Goal: Task Accomplishment & Management: Manage account settings

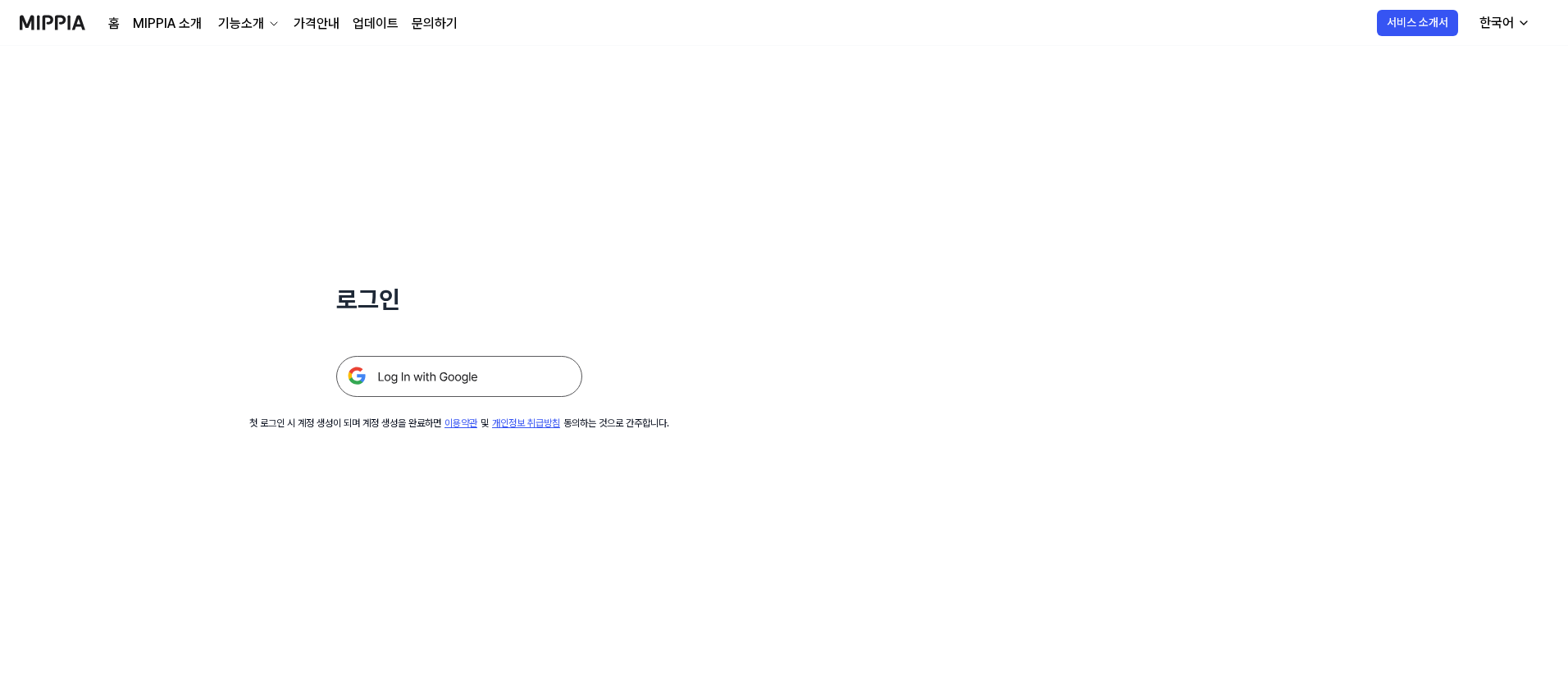
click at [468, 385] on img at bounding box center [459, 377] width 246 height 41
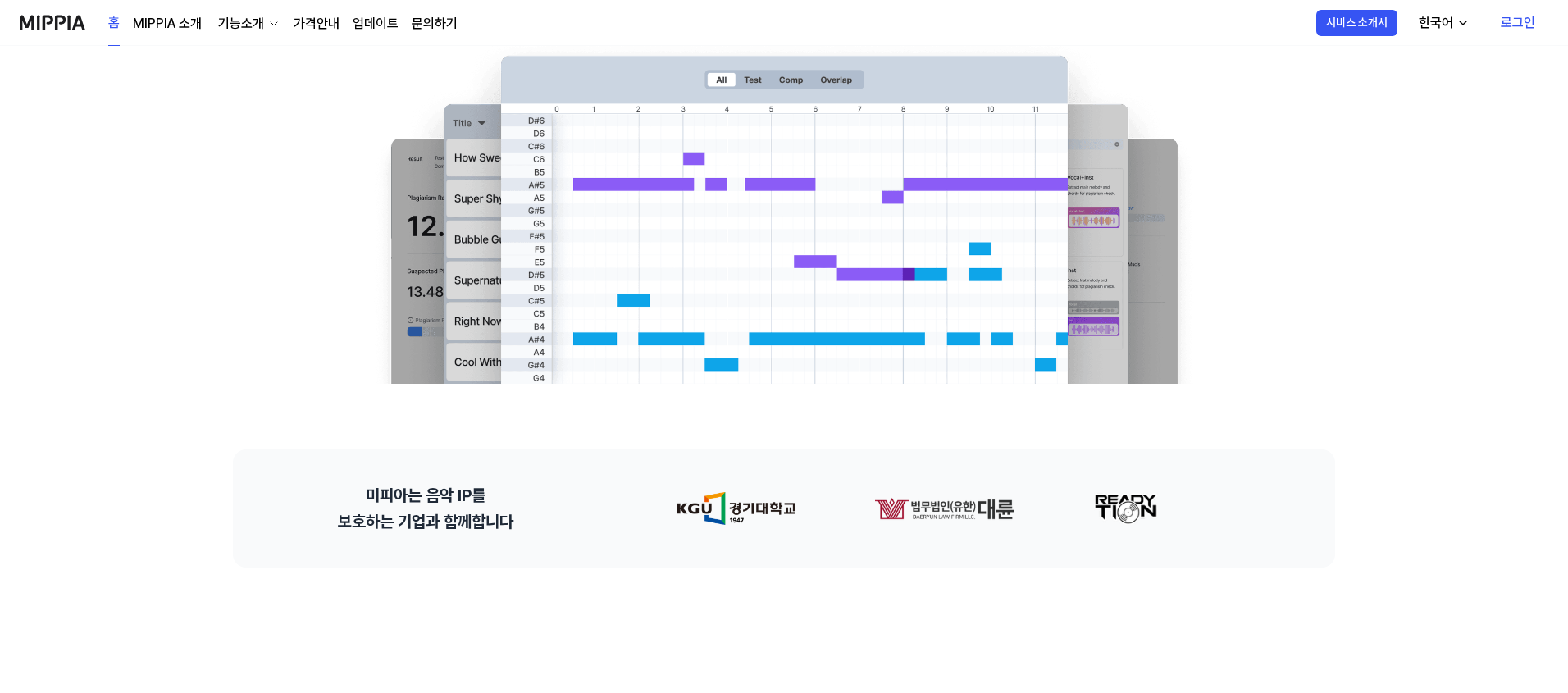
scroll to position [362, 0]
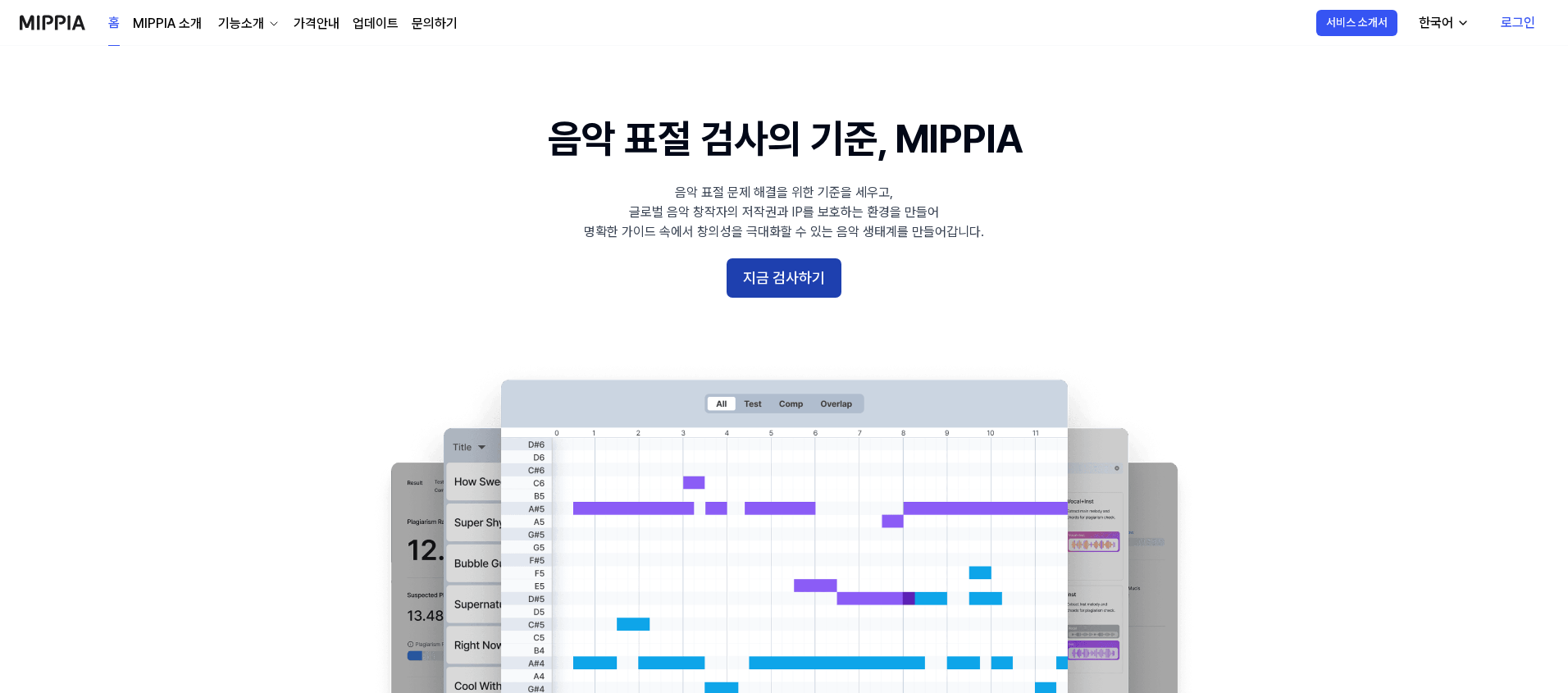
click at [784, 272] on button "지금 검사하기" at bounding box center [784, 278] width 115 height 40
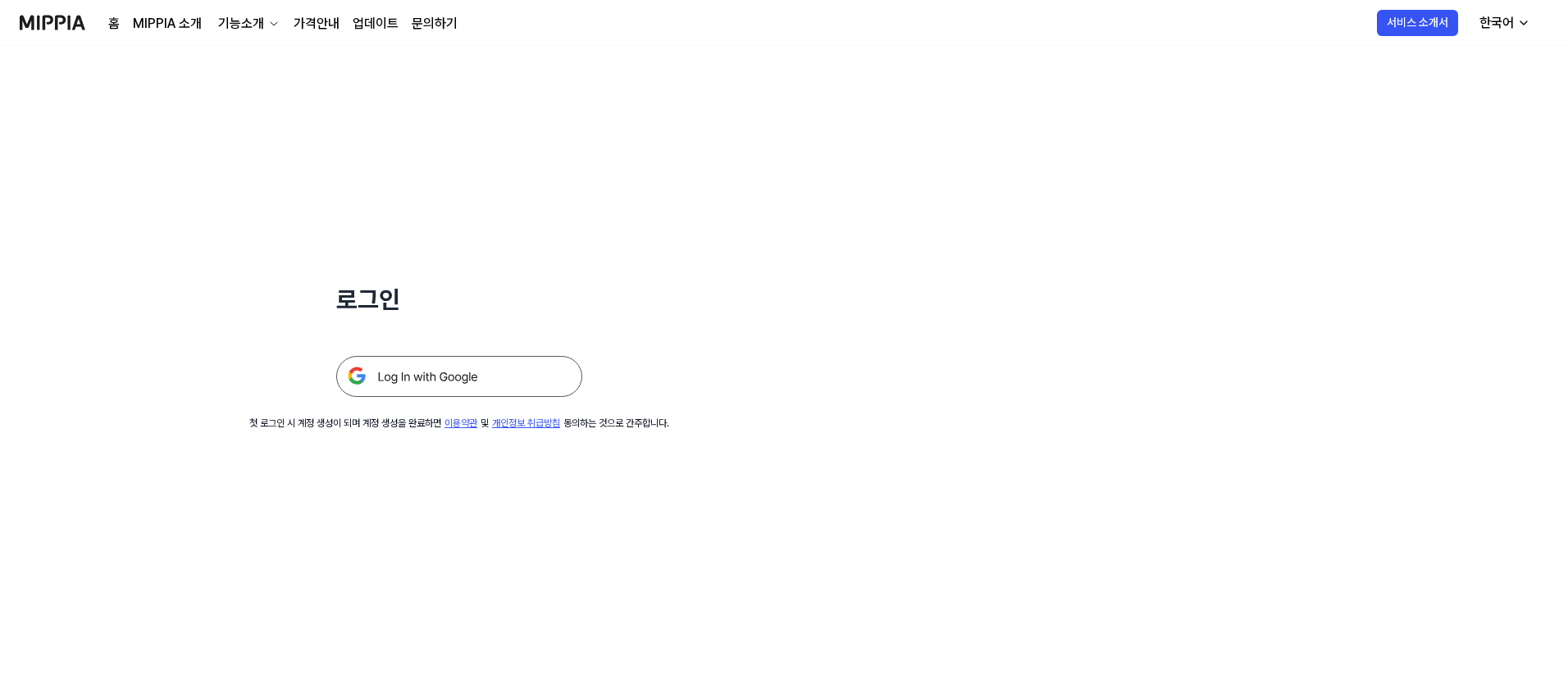
click at [512, 383] on img at bounding box center [459, 377] width 246 height 41
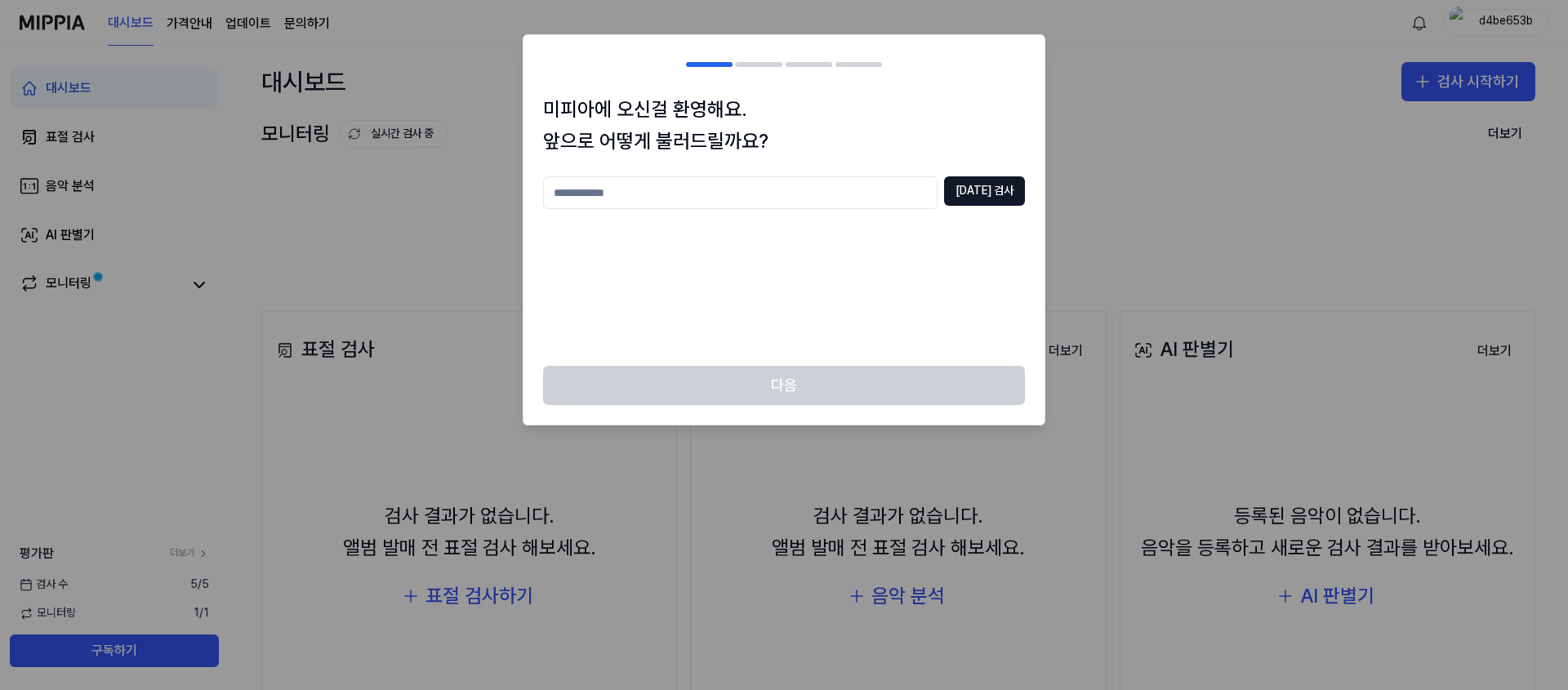
click at [846, 190] on input "text" at bounding box center [741, 193] width 394 height 33
type input "***"
click at [983, 187] on button "중복 검사" at bounding box center [985, 191] width 81 height 30
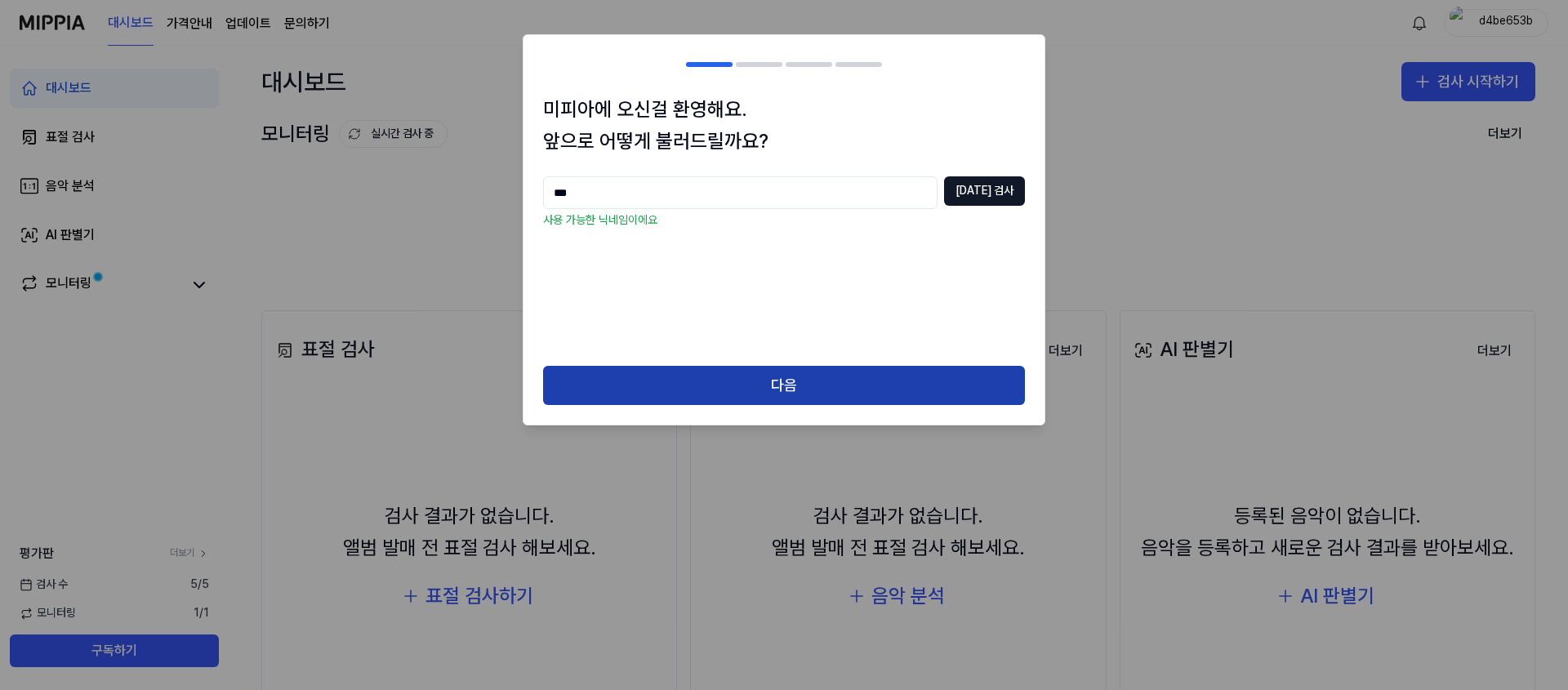
click at [755, 382] on button "다음" at bounding box center [784, 386] width 482 height 40
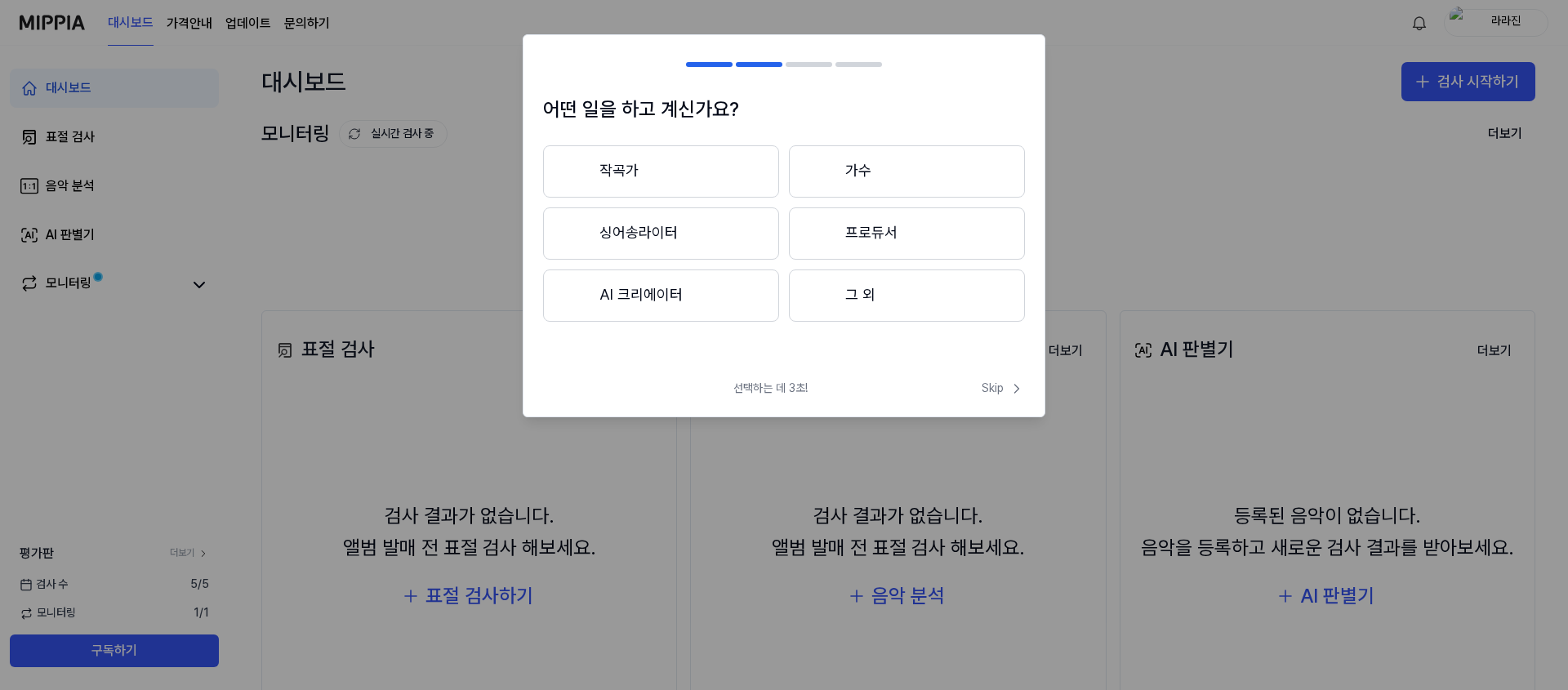
click at [700, 220] on button "싱어송라이터" at bounding box center [662, 233] width 236 height 52
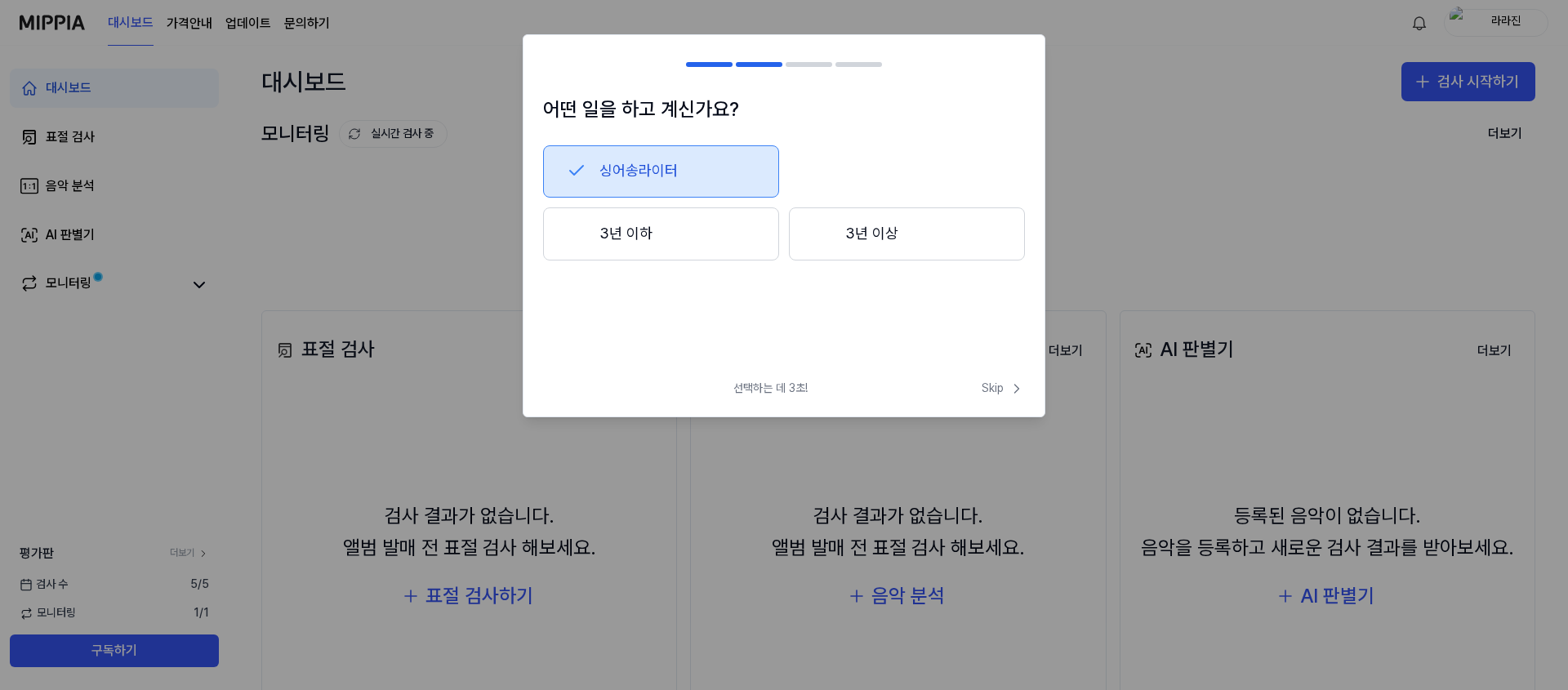
click at [716, 246] on button "3년 이하" at bounding box center [662, 234] width 236 height 54
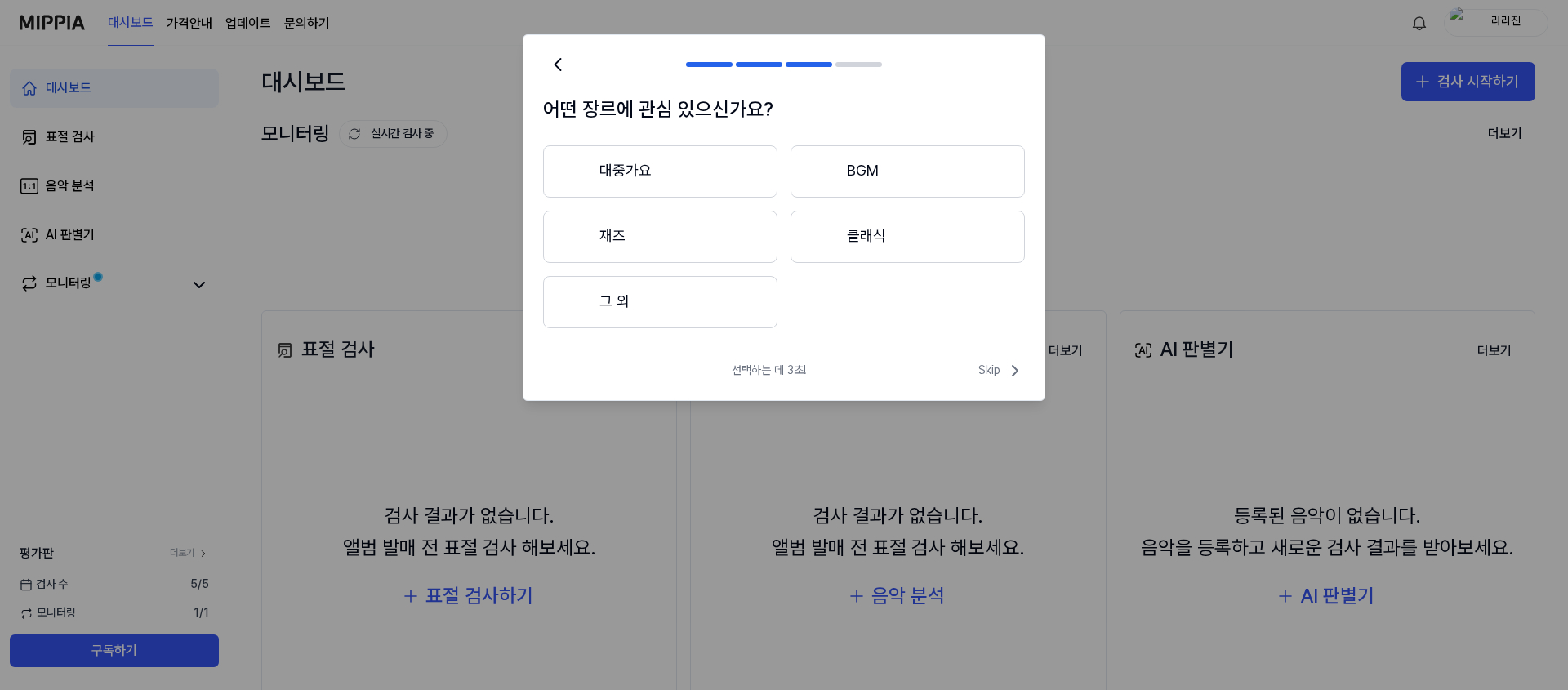
click at [711, 172] on button "대중가요" at bounding box center [661, 171] width 234 height 52
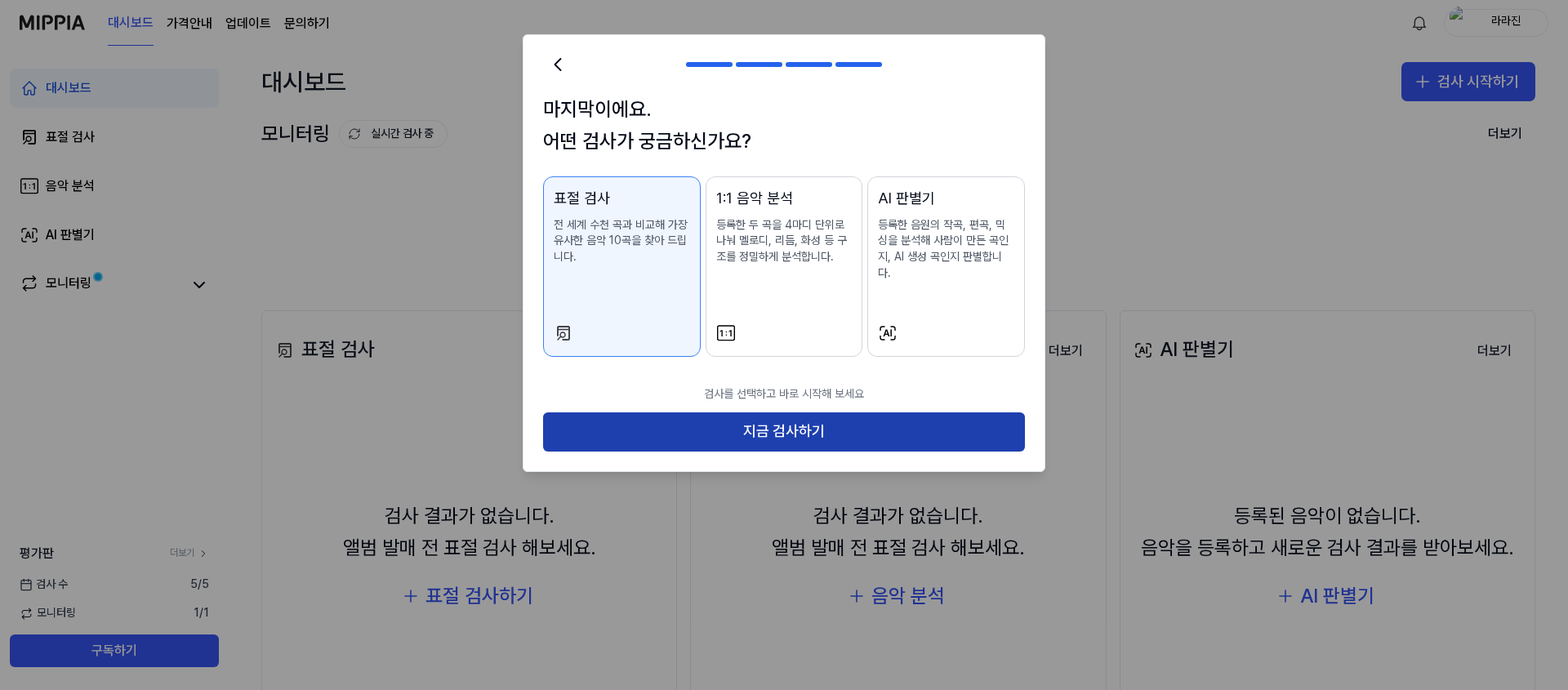
click at [767, 415] on button "지금 검사하기" at bounding box center [784, 432] width 482 height 40
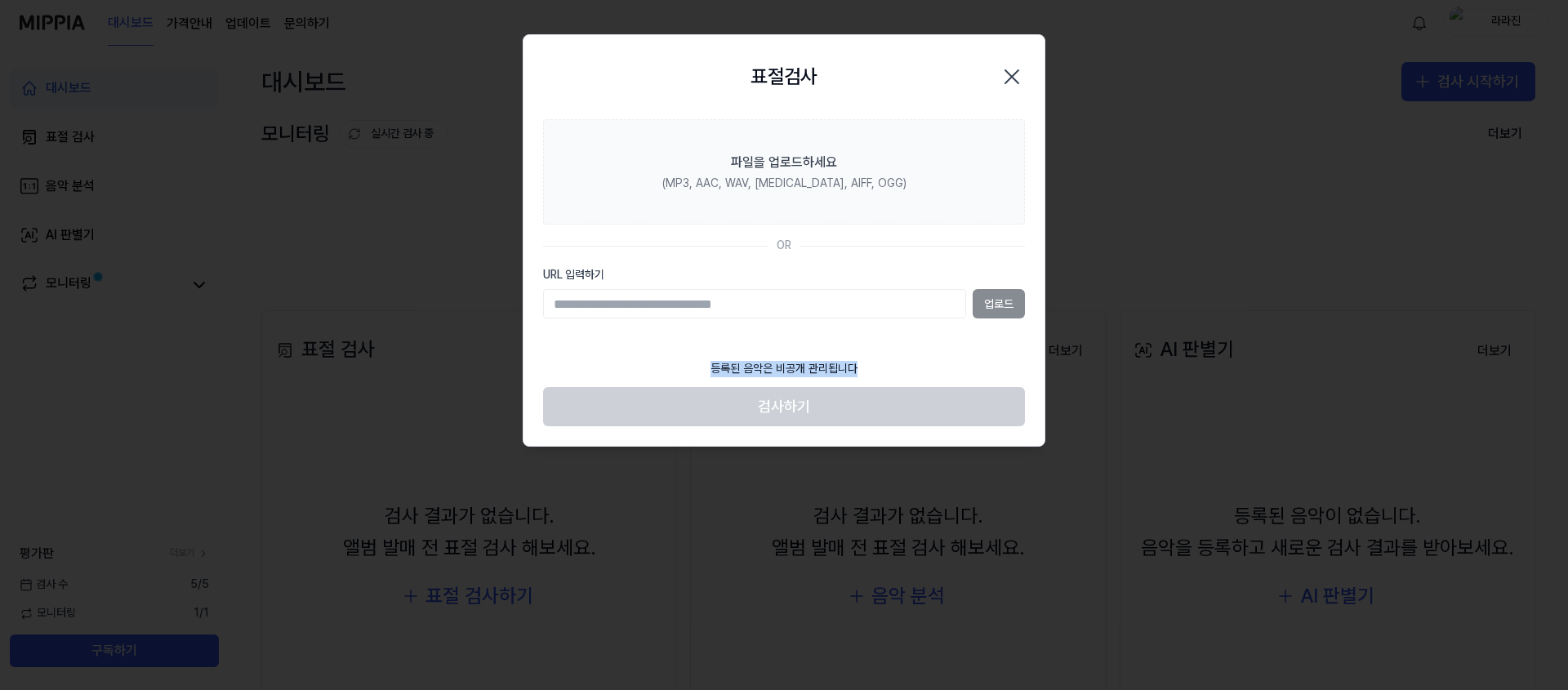
drag, startPoint x: 693, startPoint y: 368, endPoint x: 885, endPoint y: 370, distance: 192.0
click at [884, 370] on footer "등록된 음악은 비공개 관리됩니다 검사하기" at bounding box center [784, 388] width 482 height 75
click at [903, 370] on footer "등록된 음악은 비공개 관리됩니다 검사하기" at bounding box center [784, 388] width 482 height 75
click at [904, 314] on input "URL 입력하기" at bounding box center [755, 304] width 423 height 30
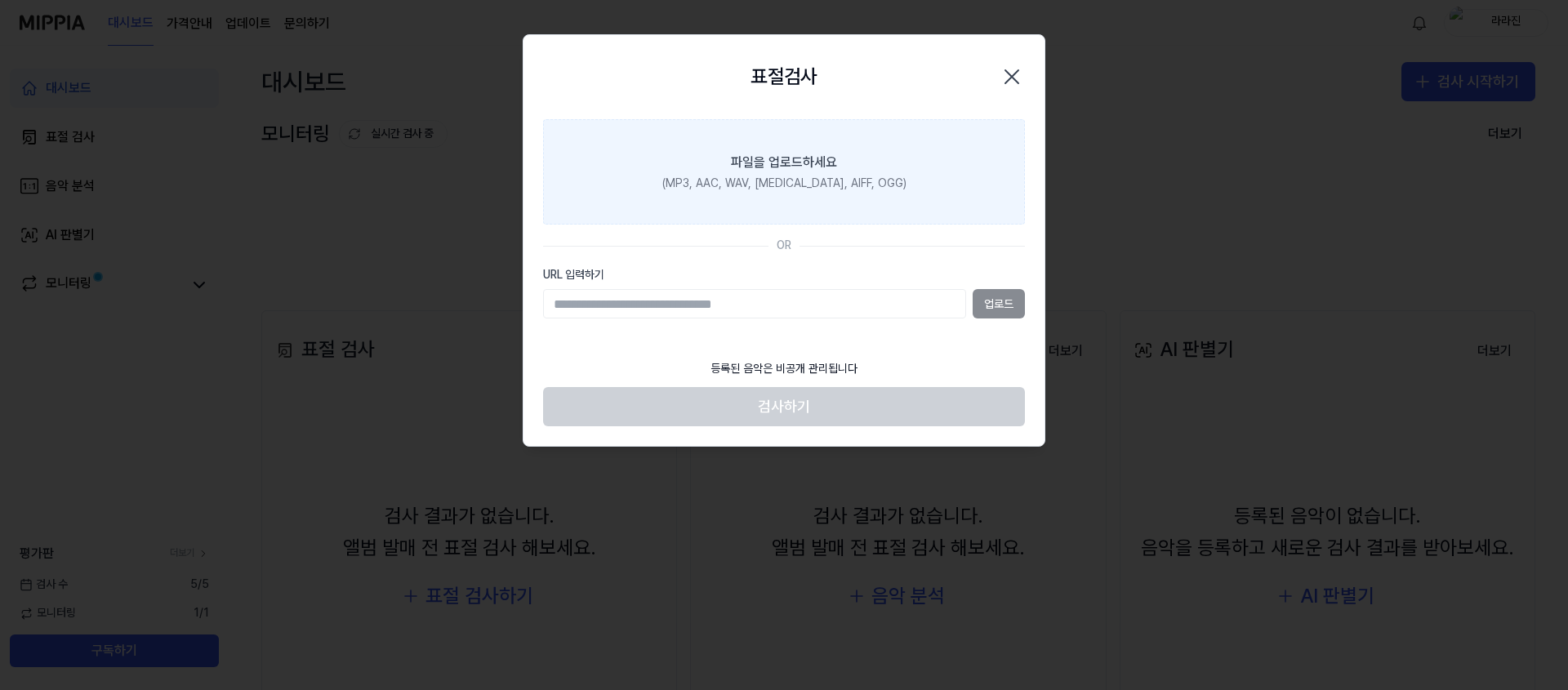
click at [878, 160] on label "파일을 업로드하세요 (MP3, AAC, WAV, FLAC, AIFF, OGG)" at bounding box center [784, 172] width 482 height 106
click at [0, 0] on input "파일을 업로드하세요 (MP3, AAC, WAV, FLAC, AIFF, OGG)" at bounding box center [0, 0] width 0 height 0
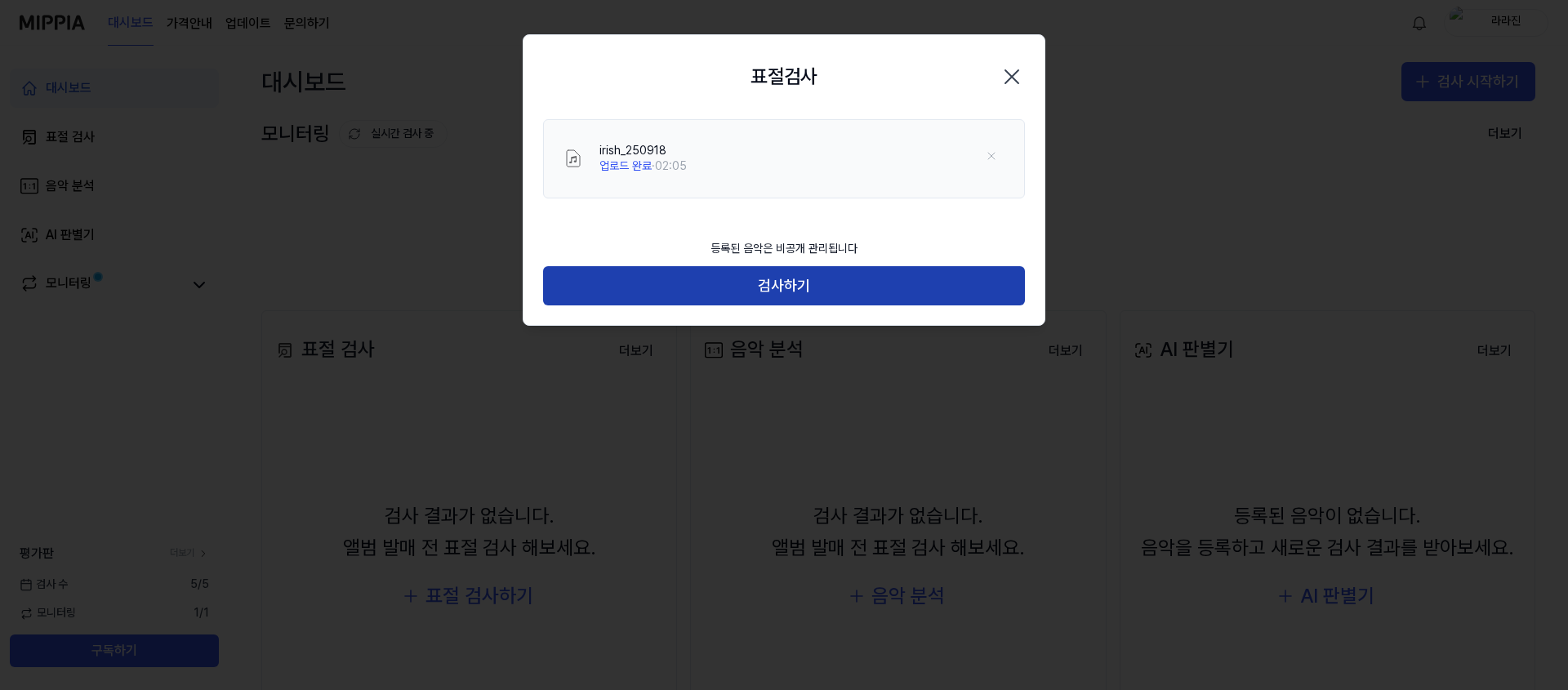
click at [812, 300] on button "검사하기" at bounding box center [784, 286] width 482 height 40
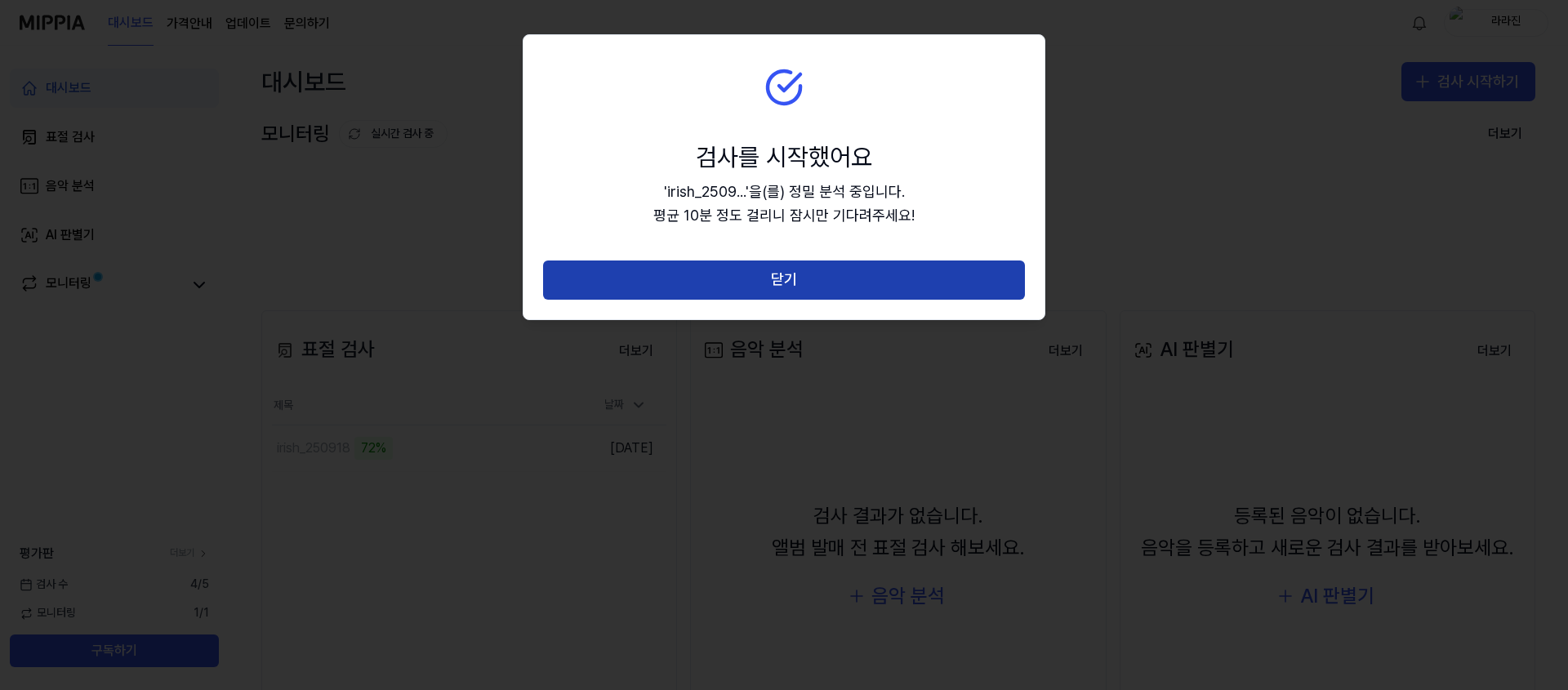
click at [768, 273] on button "닫기" at bounding box center [784, 280] width 482 height 40
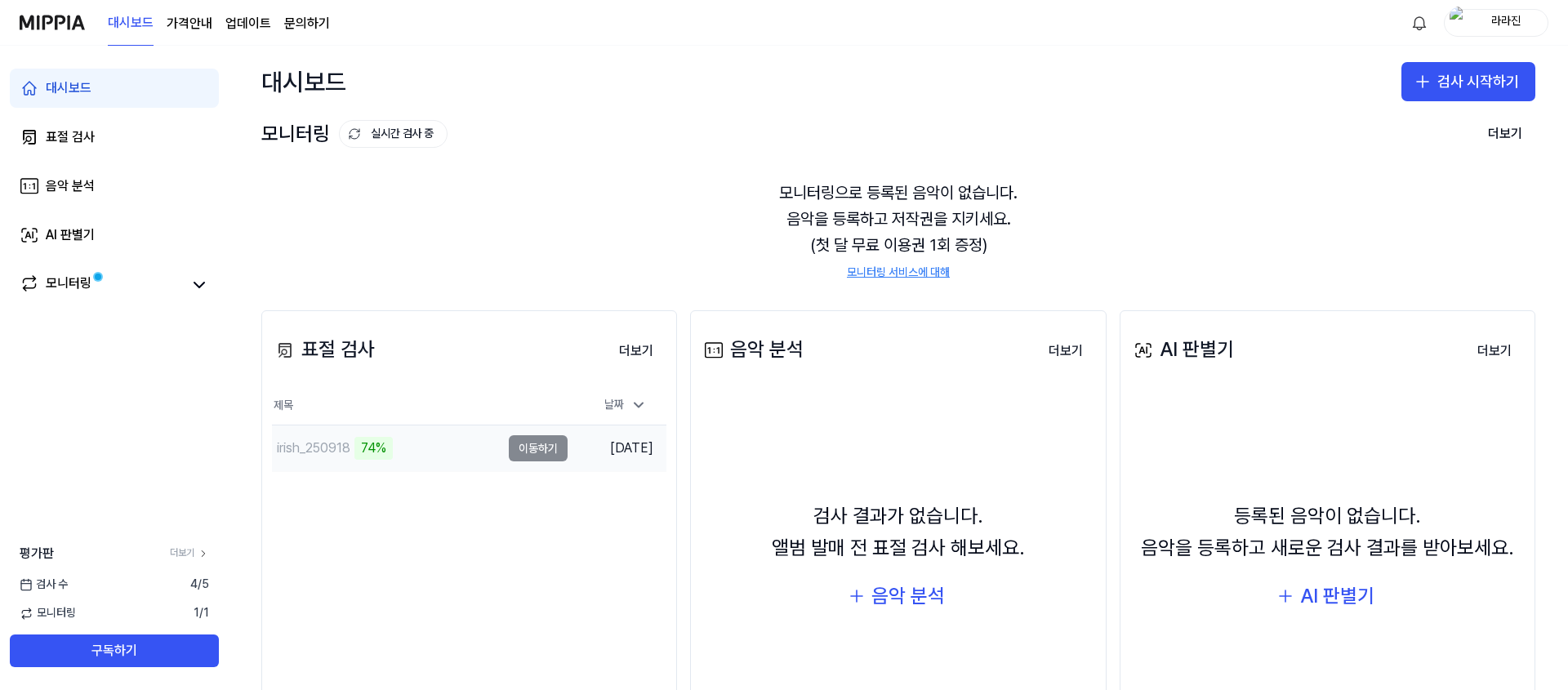
click at [546, 447] on td "irish_250918 74% 이동하기" at bounding box center [420, 448] width 295 height 45
click at [509, 450] on button "이동하기" at bounding box center [538, 448] width 59 height 26
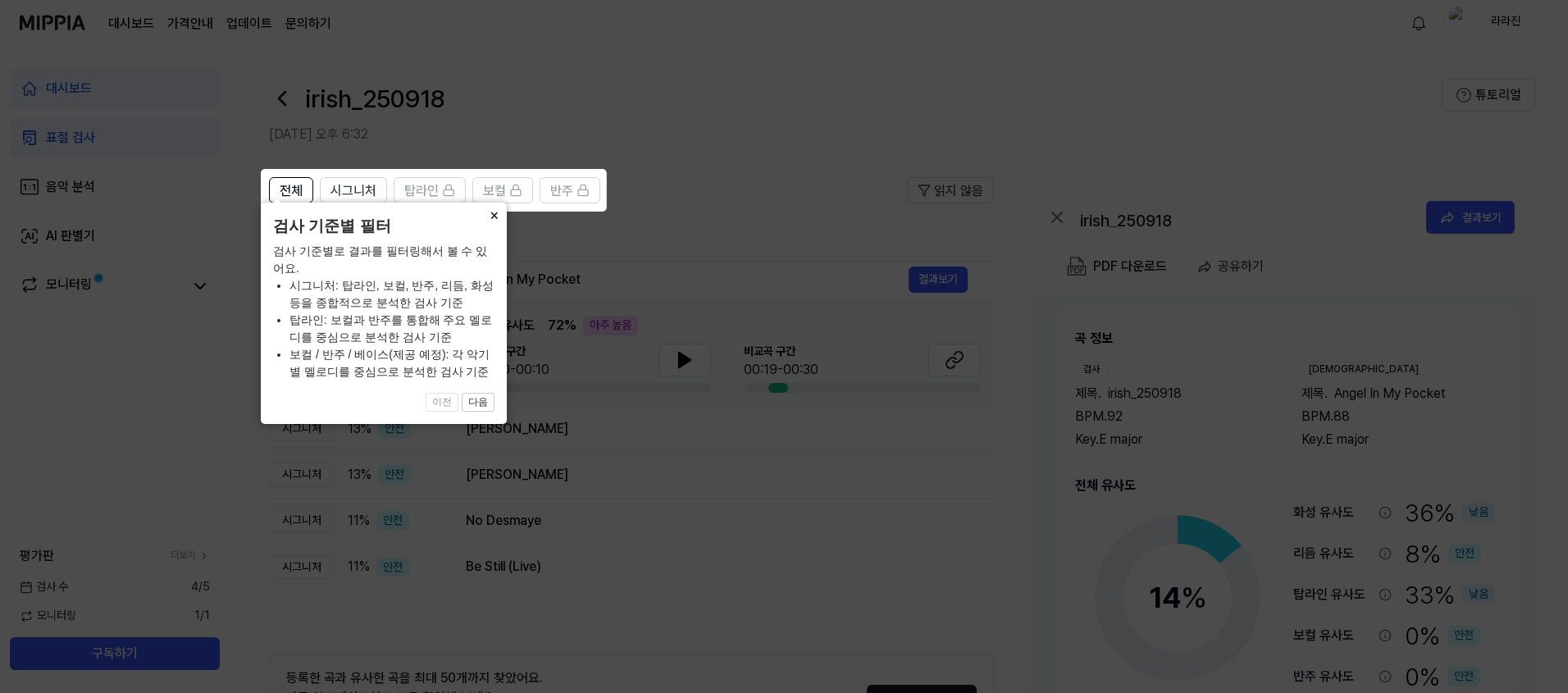
click at [490, 225] on button "×" at bounding box center [494, 214] width 27 height 23
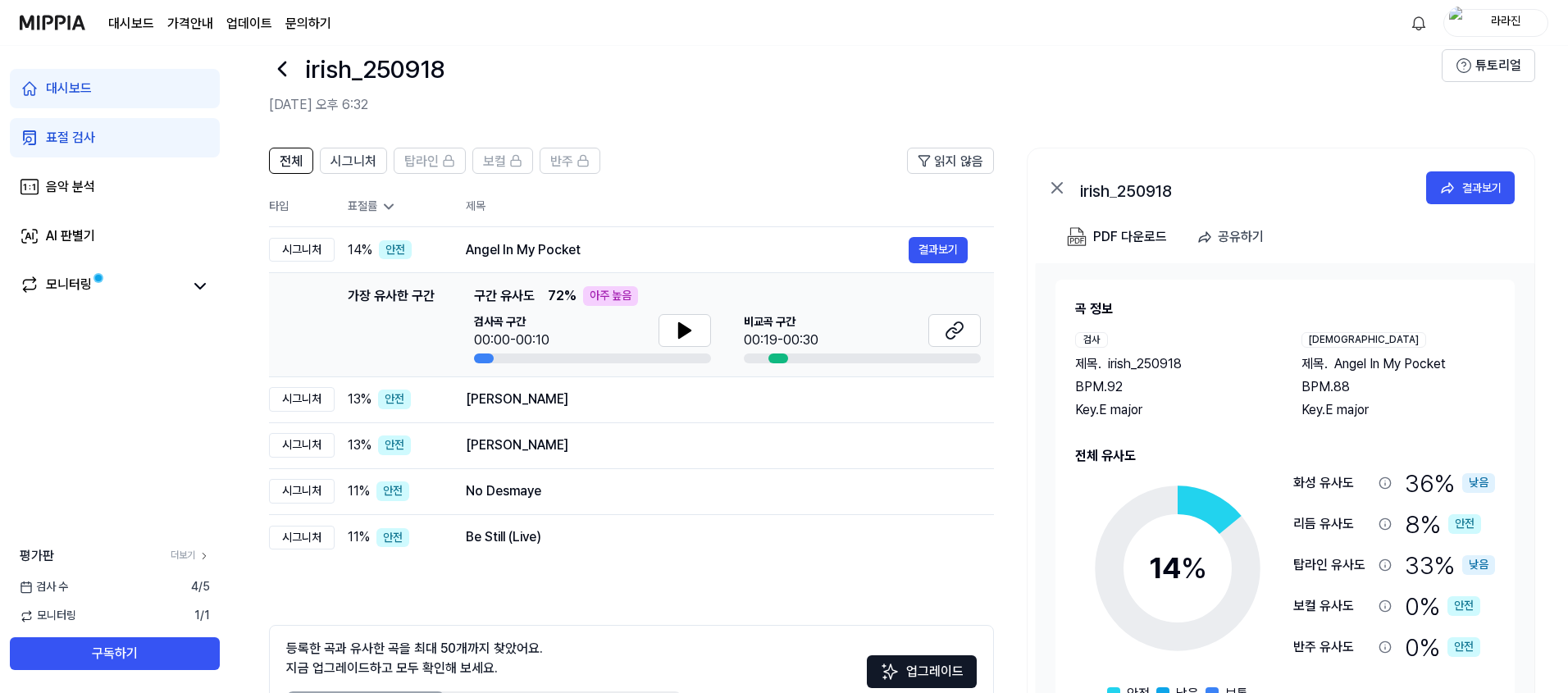
scroll to position [31, 0]
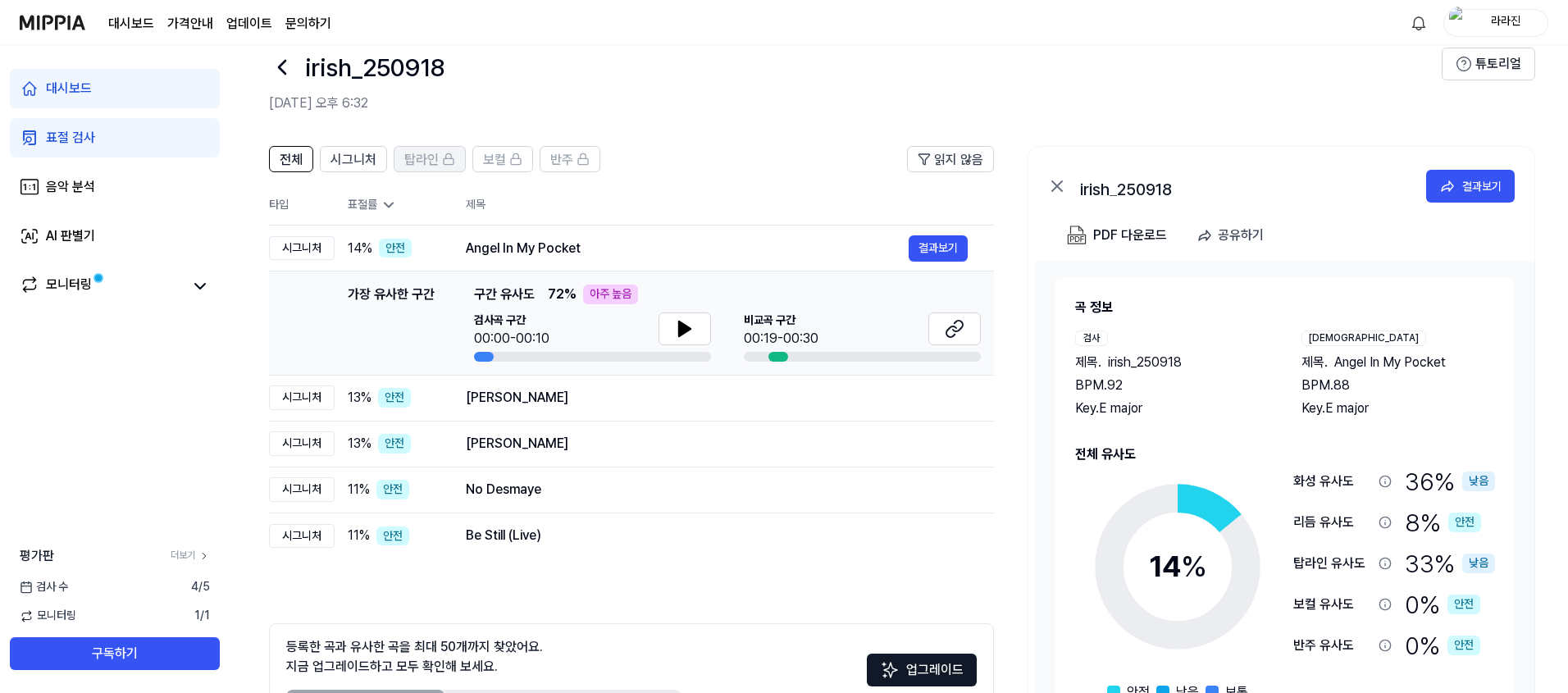
click at [433, 161] on span "탑라인" at bounding box center [422, 160] width 35 height 20
click at [688, 330] on icon at bounding box center [685, 329] width 12 height 15
click at [950, 330] on icon at bounding box center [955, 329] width 20 height 20
click at [689, 330] on icon at bounding box center [688, 329] width 3 height 13
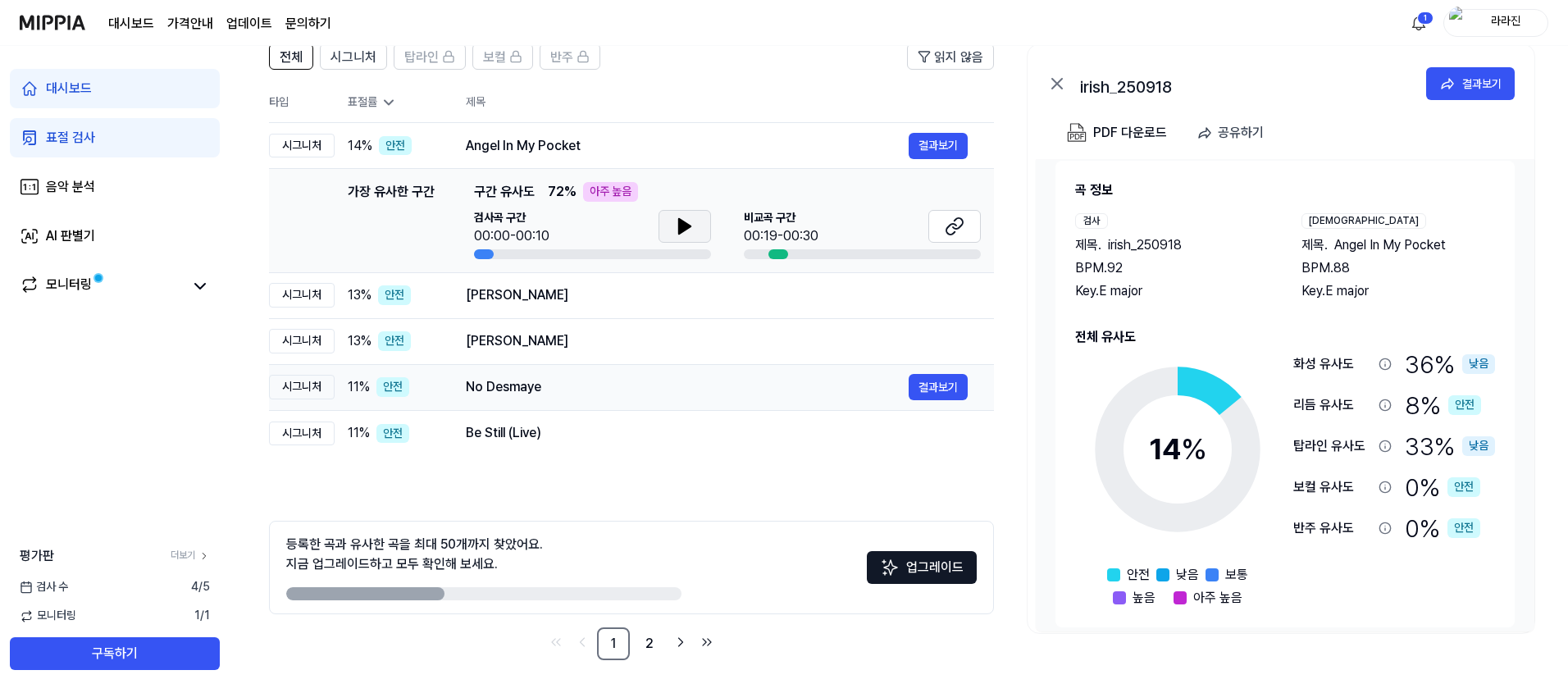
scroll to position [5, 0]
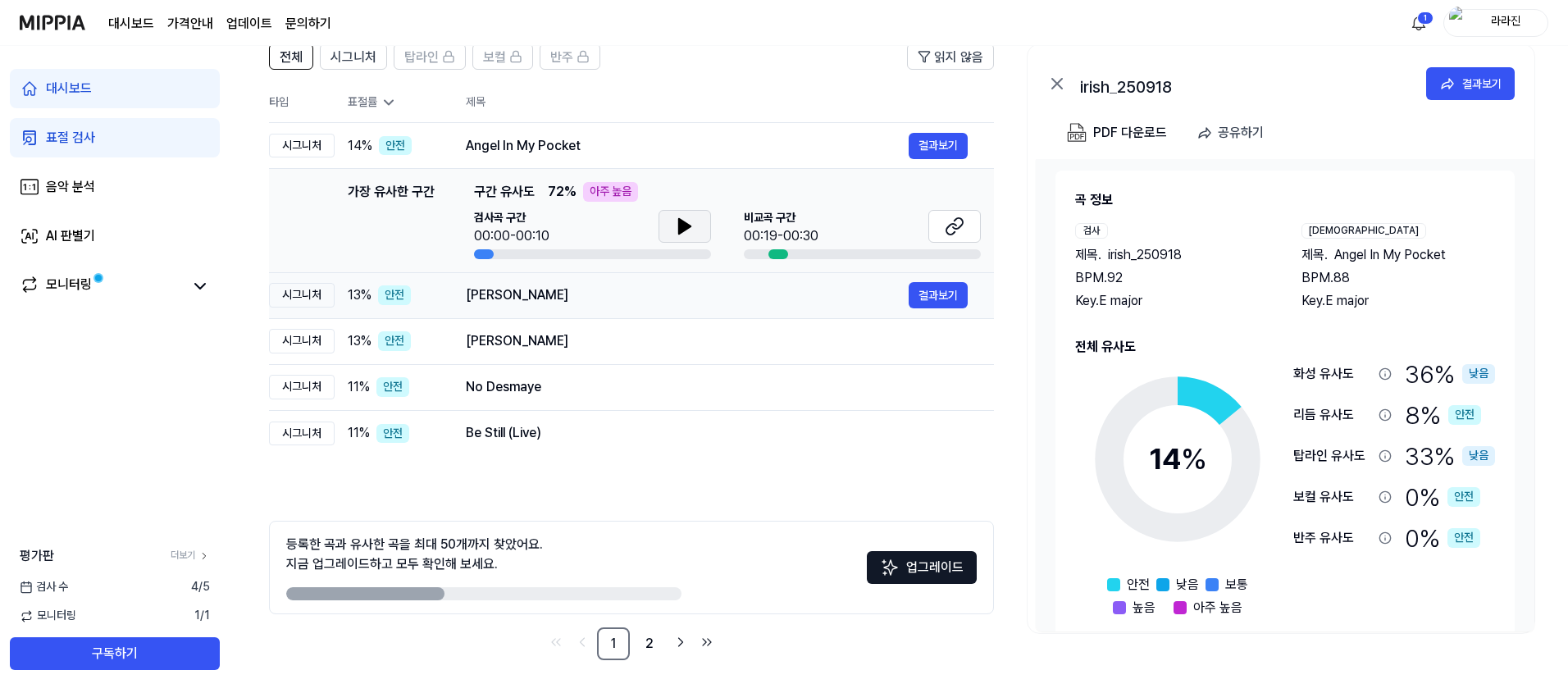
click at [625, 302] on div "Dalla Finestra" at bounding box center [688, 296] width 443 height 20
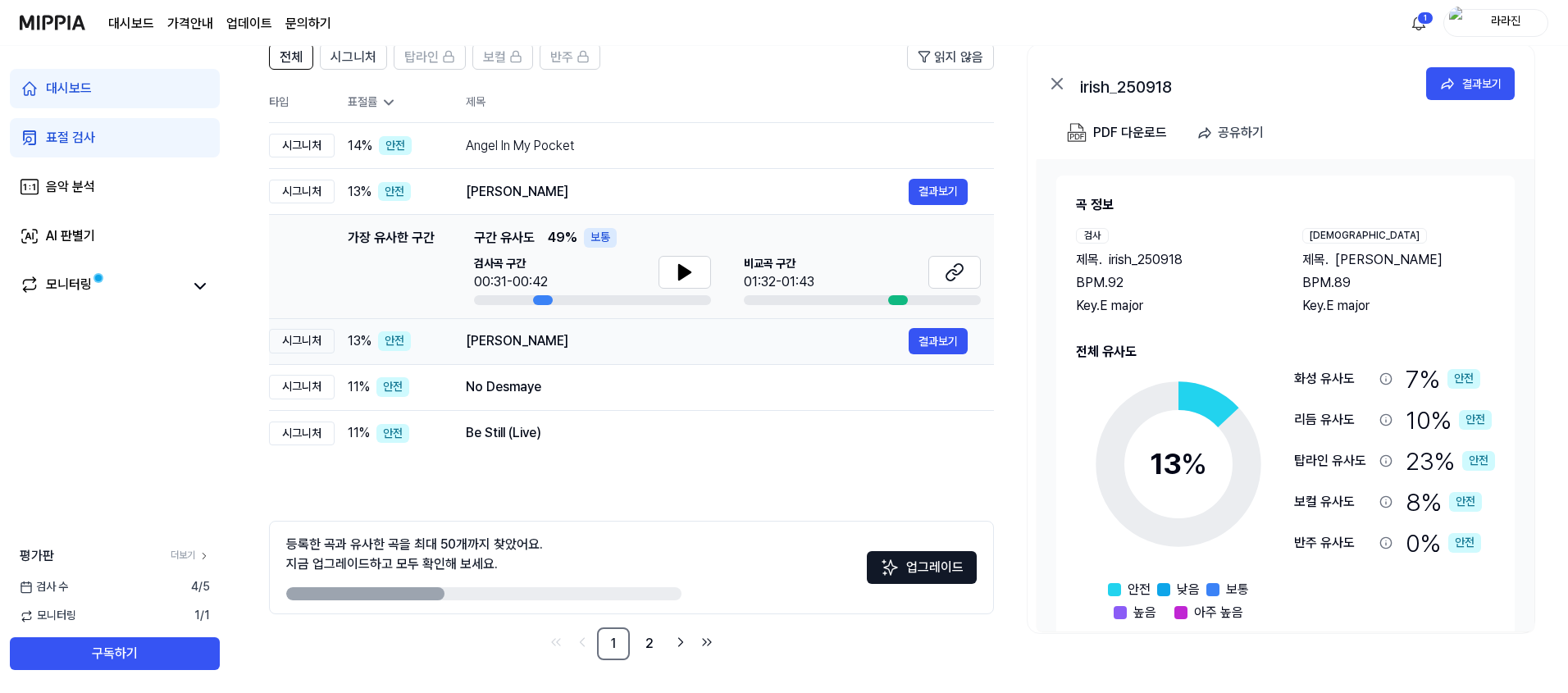
click at [610, 344] on div "Afreen Afreen" at bounding box center [688, 341] width 443 height 20
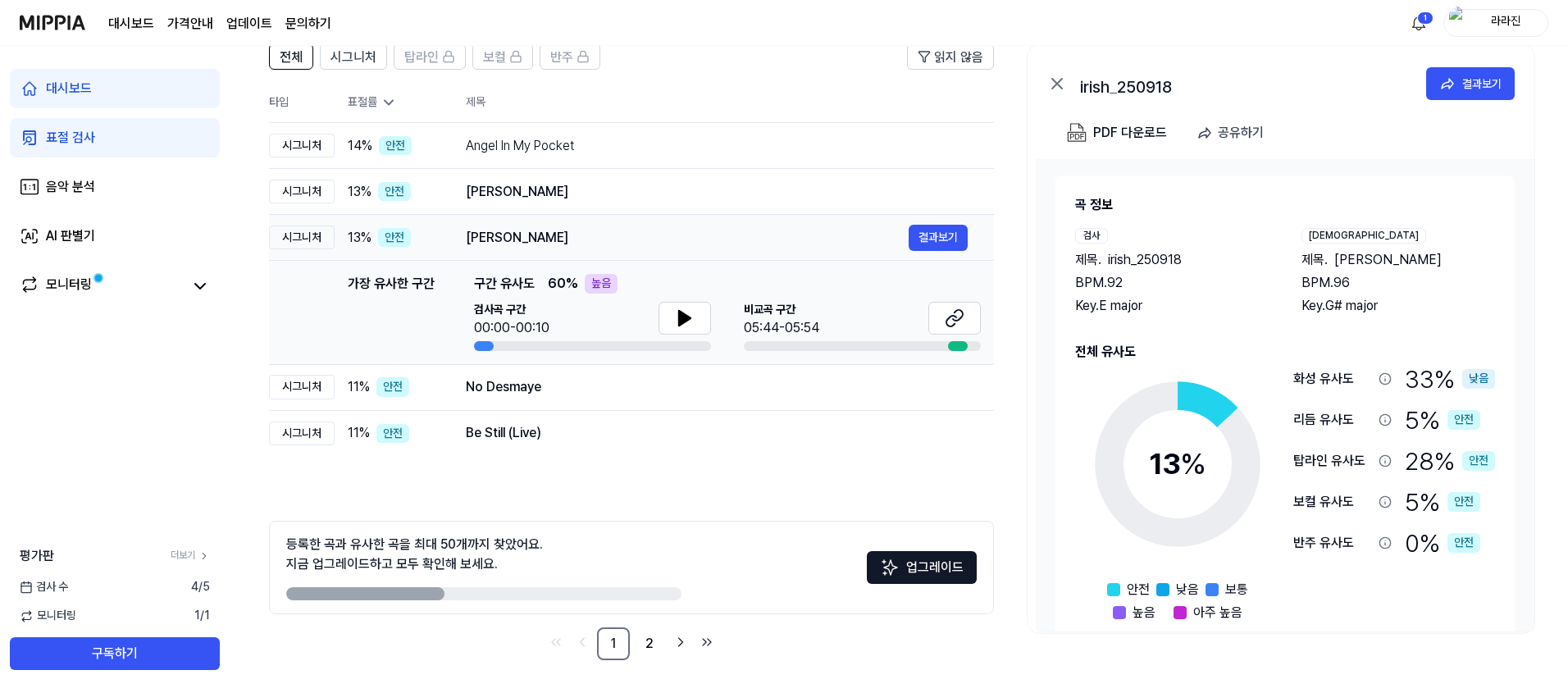
click at [615, 214] on td "Afreen Afreen 결과보기" at bounding box center [716, 237] width 554 height 46
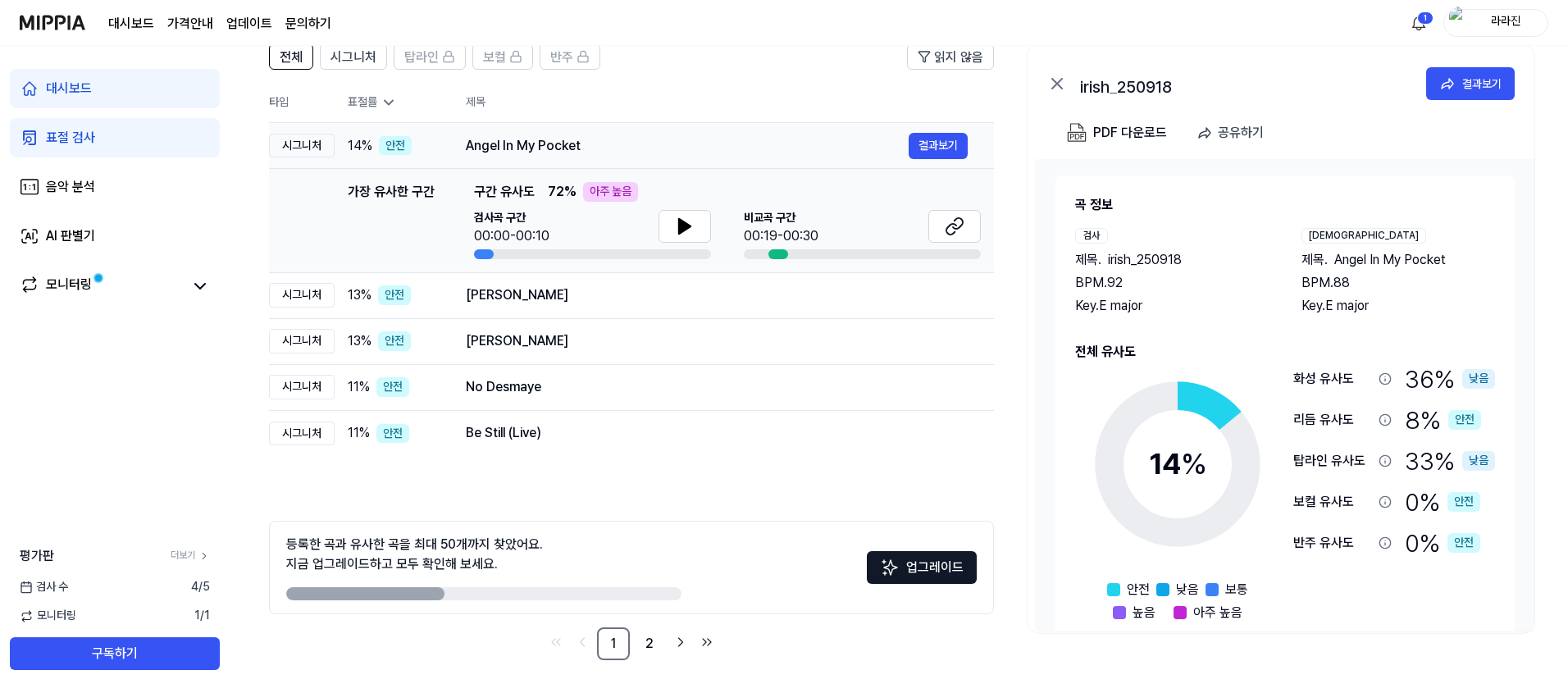
click at [632, 164] on td "Angel In My Pocket 결과보기" at bounding box center [716, 146] width 554 height 46
click at [635, 156] on div "Angel In My Pocket 결과보기" at bounding box center [717, 146] width 502 height 26
click at [591, 296] on div "Dalla Finestra" at bounding box center [688, 296] width 443 height 20
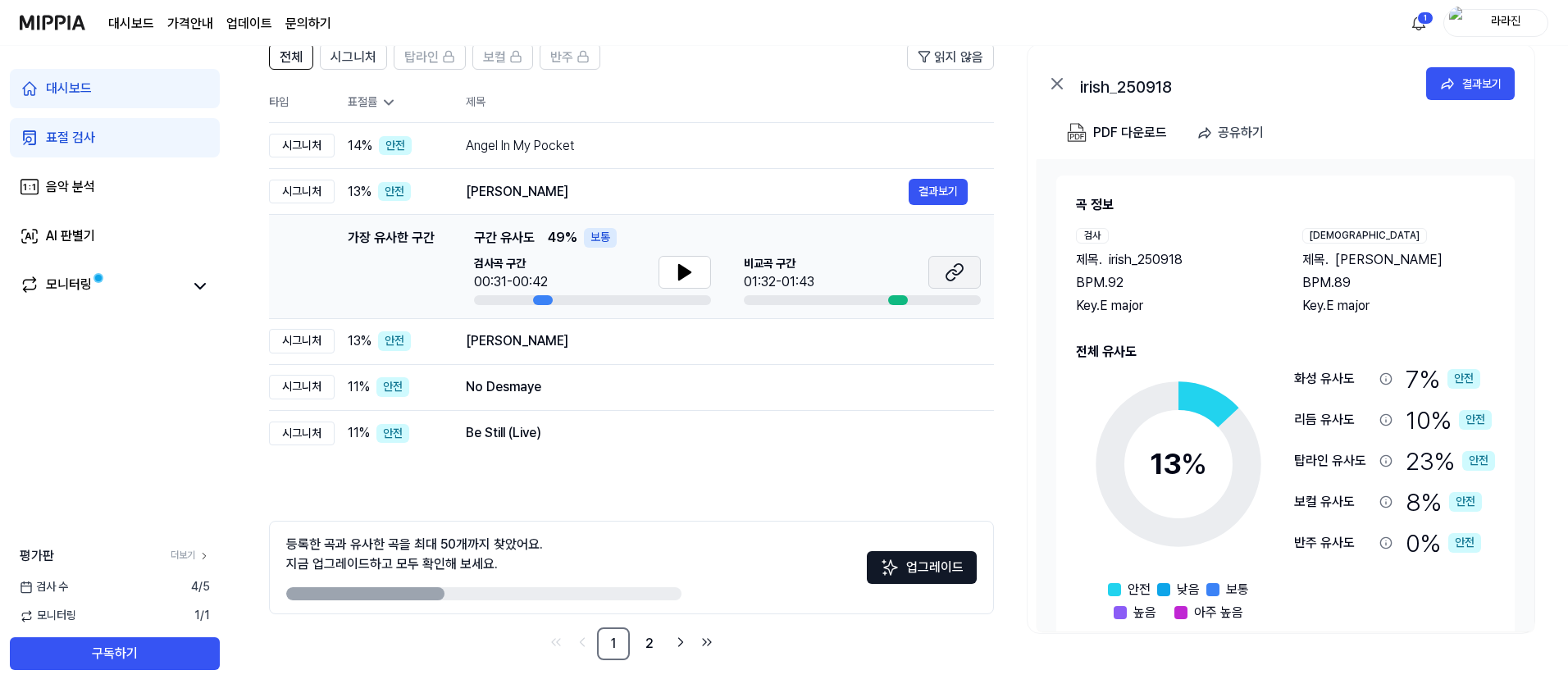
click at [941, 272] on button at bounding box center [954, 272] width 52 height 33
click at [803, 384] on div "No Desmaye" at bounding box center [688, 387] width 443 height 20
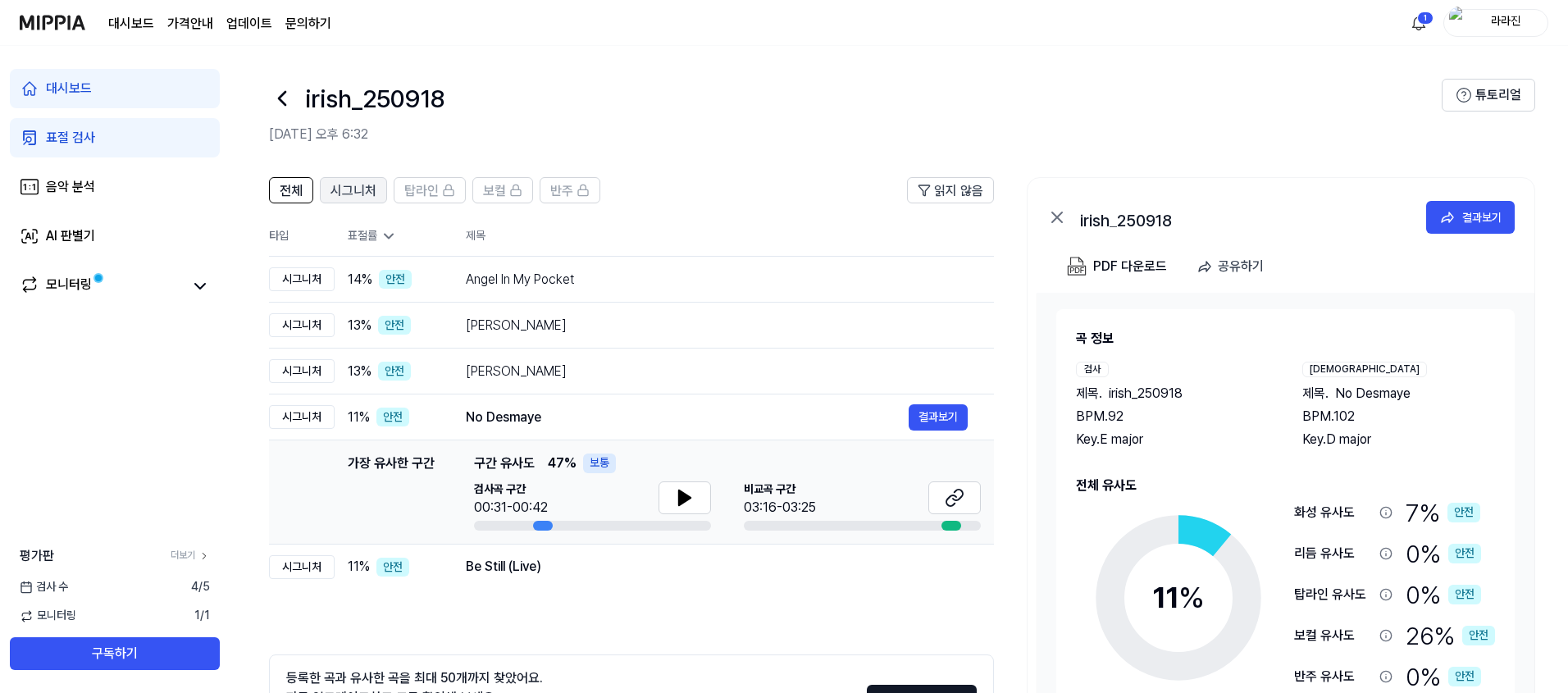
click at [355, 197] on span "시그니처" at bounding box center [353, 191] width 46 height 20
click at [290, 195] on span "전체" at bounding box center [292, 191] width 23 height 20
click at [359, 201] on button "시그니처" at bounding box center [353, 190] width 67 height 26
click at [67, 176] on link "음악 분석" at bounding box center [115, 187] width 210 height 40
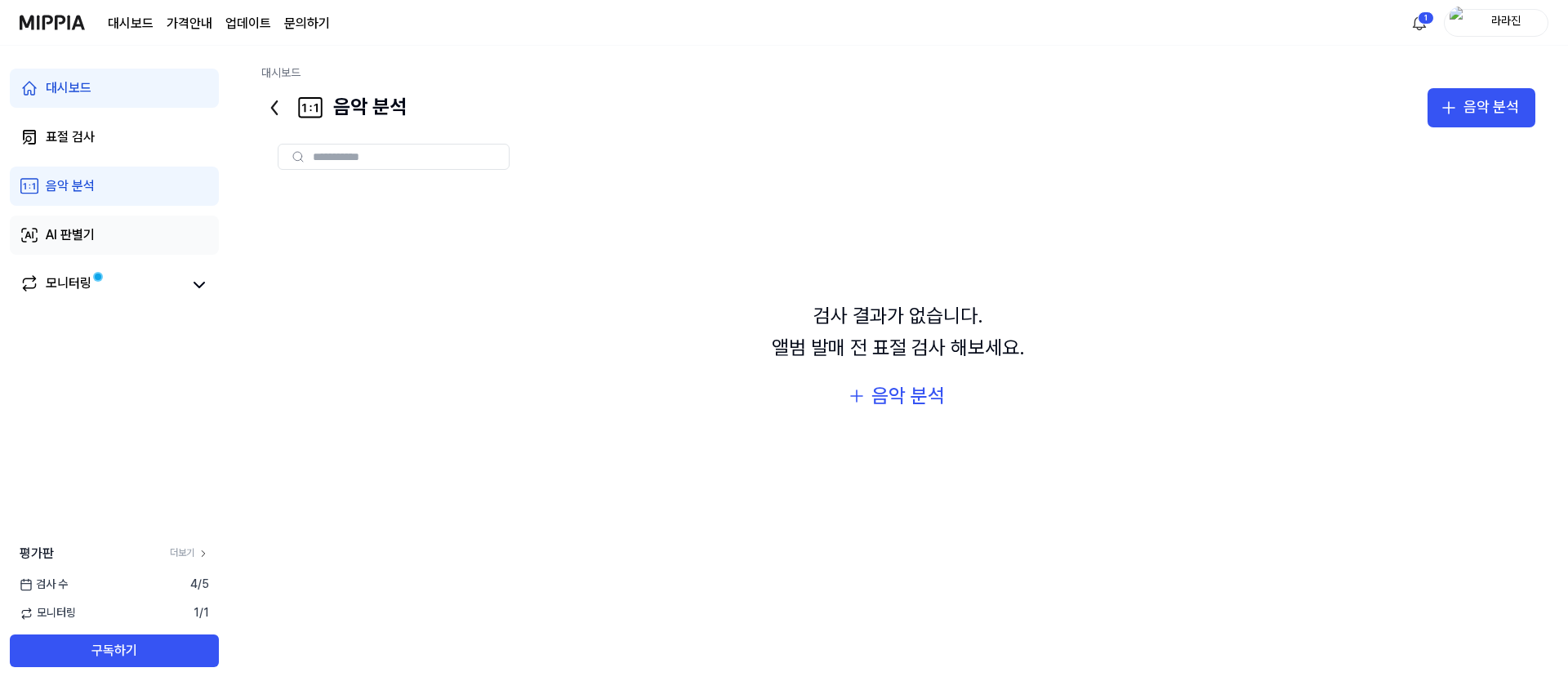
click at [65, 222] on link "AI 판별기" at bounding box center [115, 235] width 210 height 40
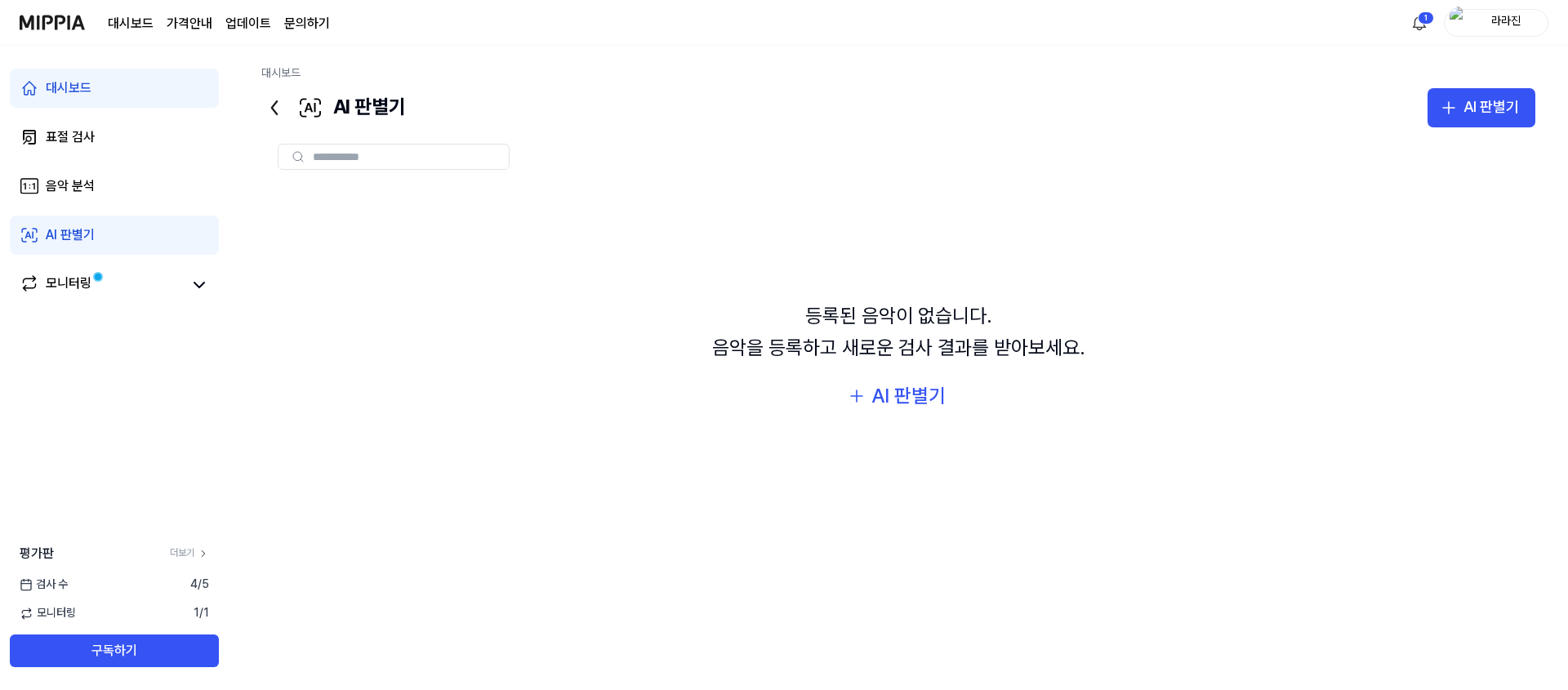
click at [54, 255] on div "대시보드 표절 검사 음악 분석 AI 판별기 모니터링" at bounding box center [114, 185] width 228 height 281
click at [49, 292] on div "모니터링" at bounding box center [68, 285] width 45 height 23
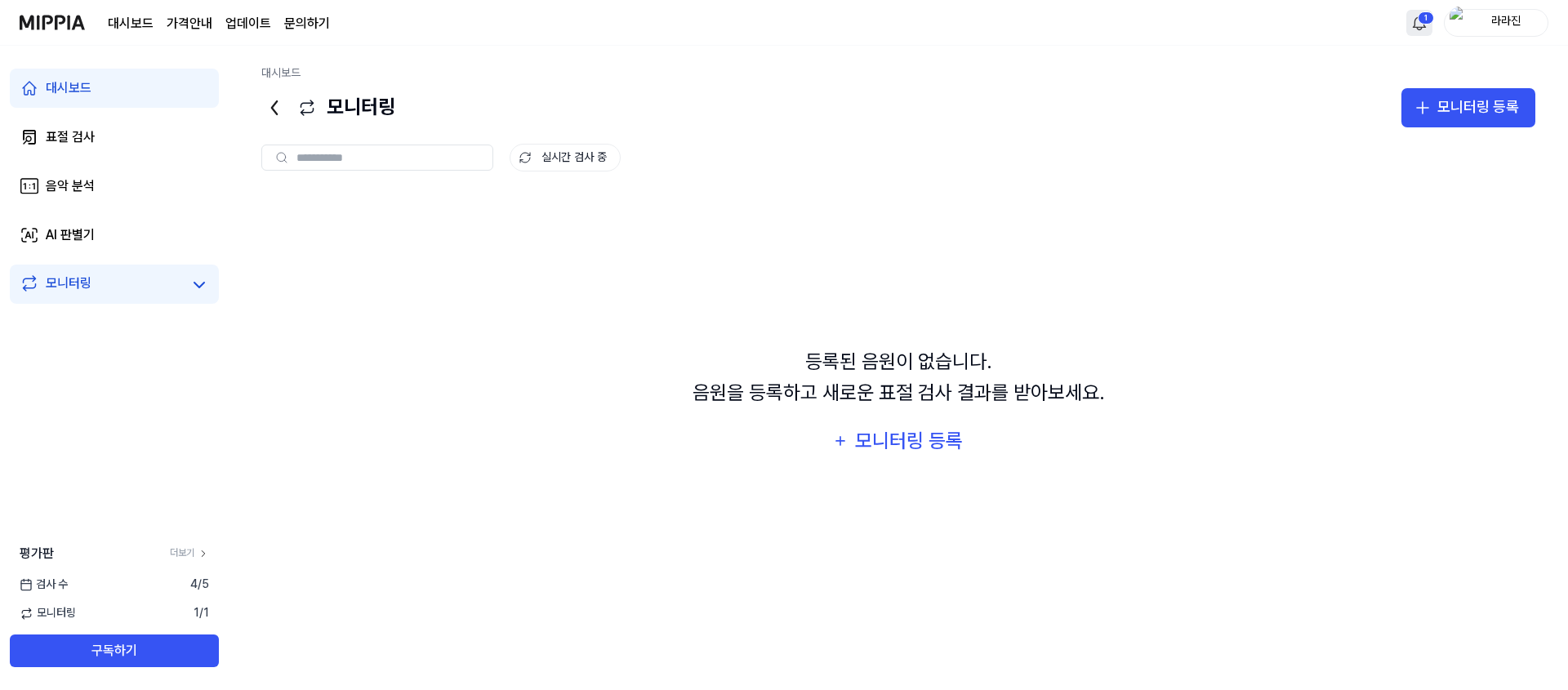
click at [1426, 35] on html "대시보드 가격안내 업데이트 문의하기 1 라라진 대시보드 표절 검사 음악 분석 AI 판별기 모니터링 평가판 더보기 검사 수 4 / 5 모니터링 …" at bounding box center [784, 345] width 1568 height 690
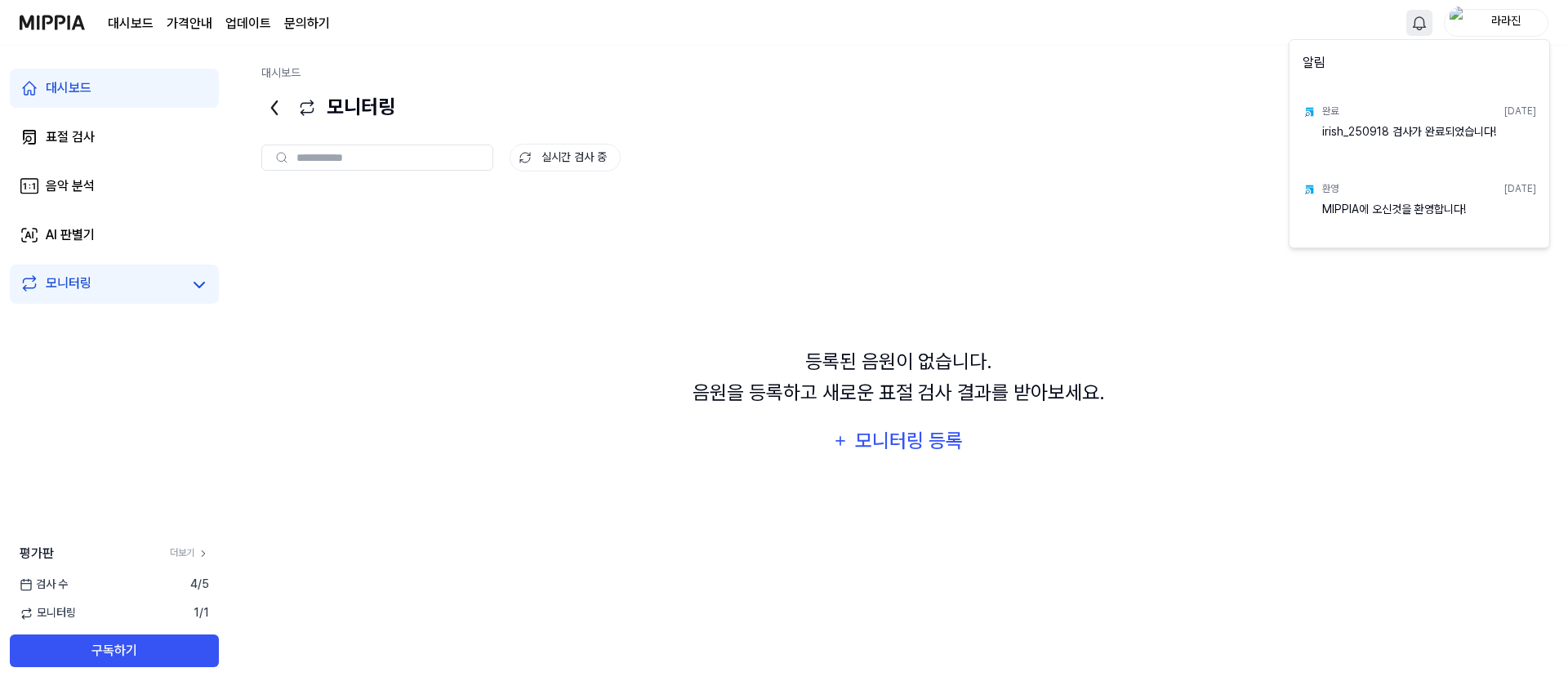
click at [1219, 145] on html "대시보드 가격안내 업데이트 문의하기 라라진 대시보드 표절 검사 음악 분석 AI 판별기 모니터링 평가판 더보기 검사 수 4 / 5 모니터링 1 …" at bounding box center [784, 345] width 1568 height 690
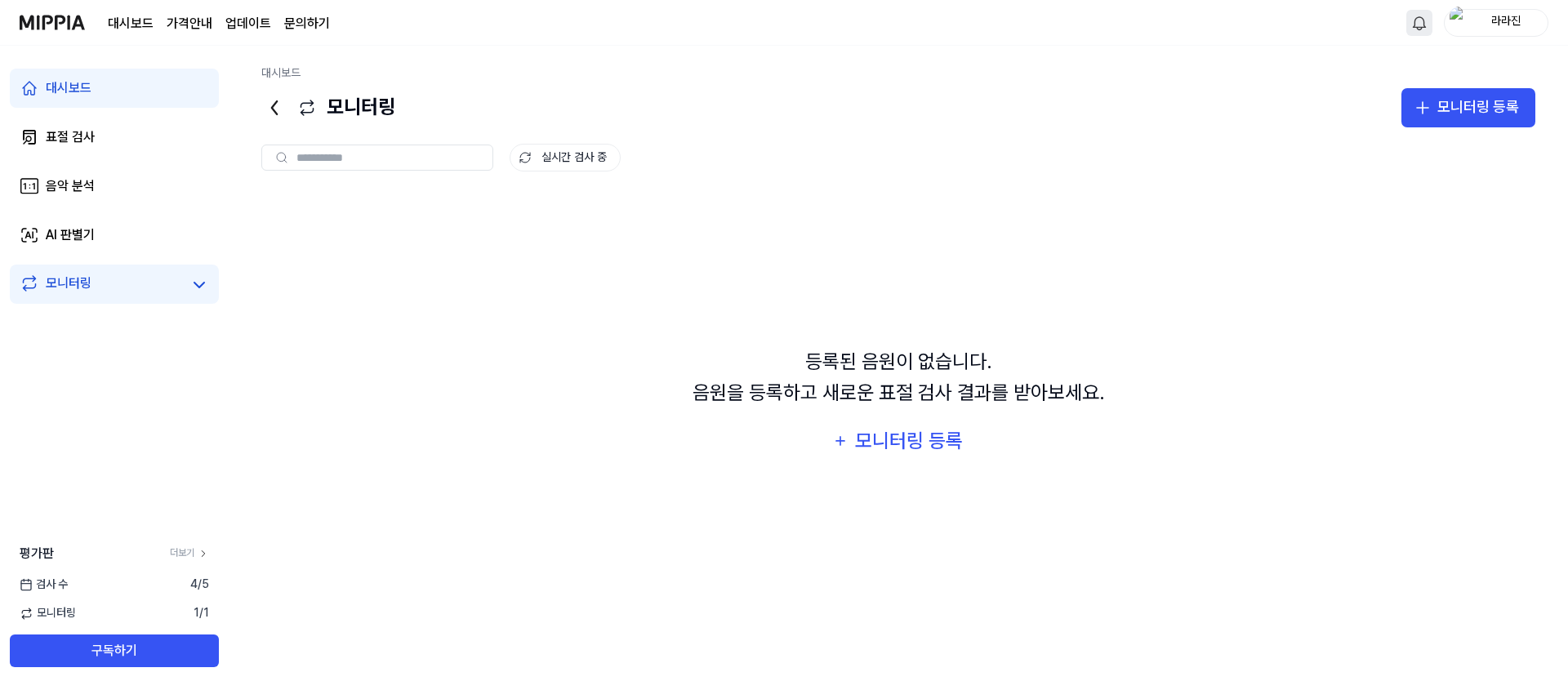
click at [80, 32] on img at bounding box center [52, 22] width 65 height 45
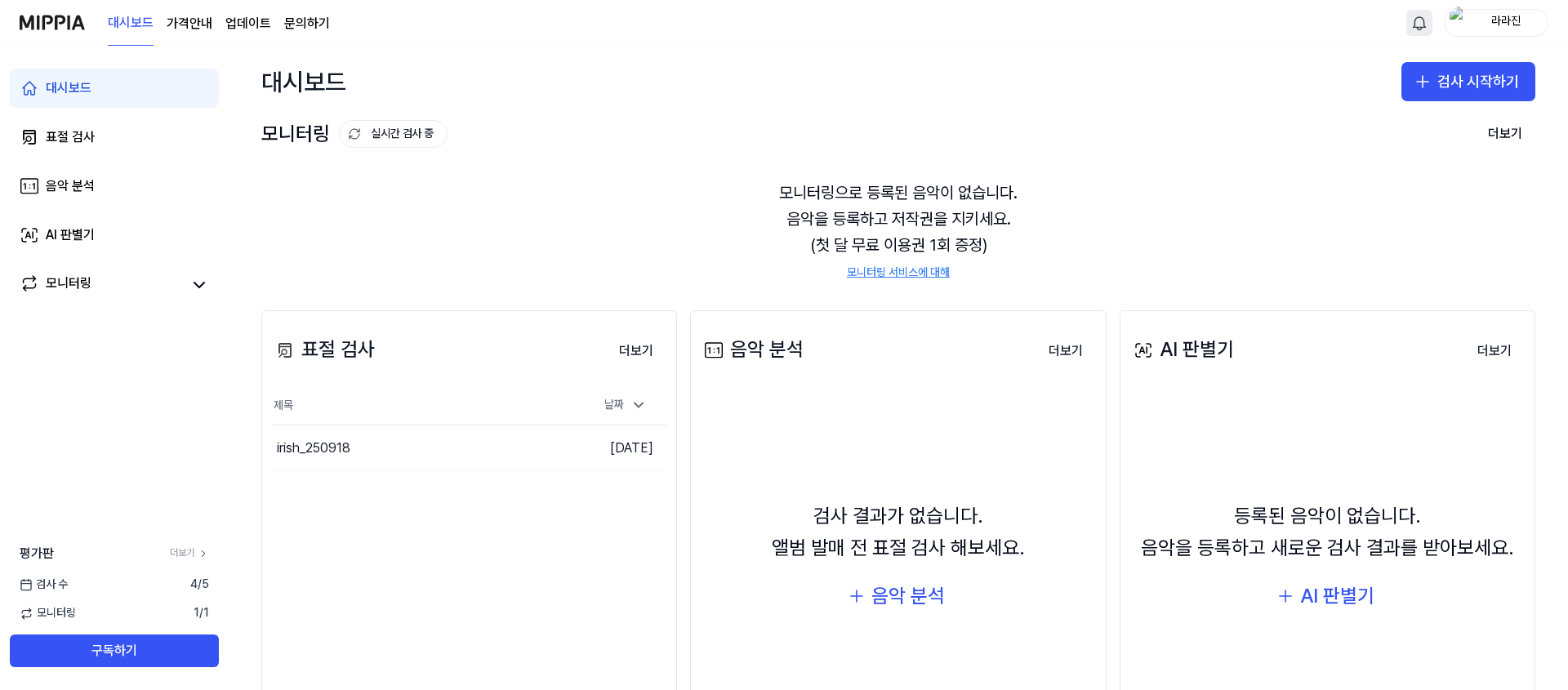
click at [1461, 20] on img "button" at bounding box center [1460, 23] width 20 height 33
click at [1374, 119] on link "계정" at bounding box center [1444, 119] width 188 height 16
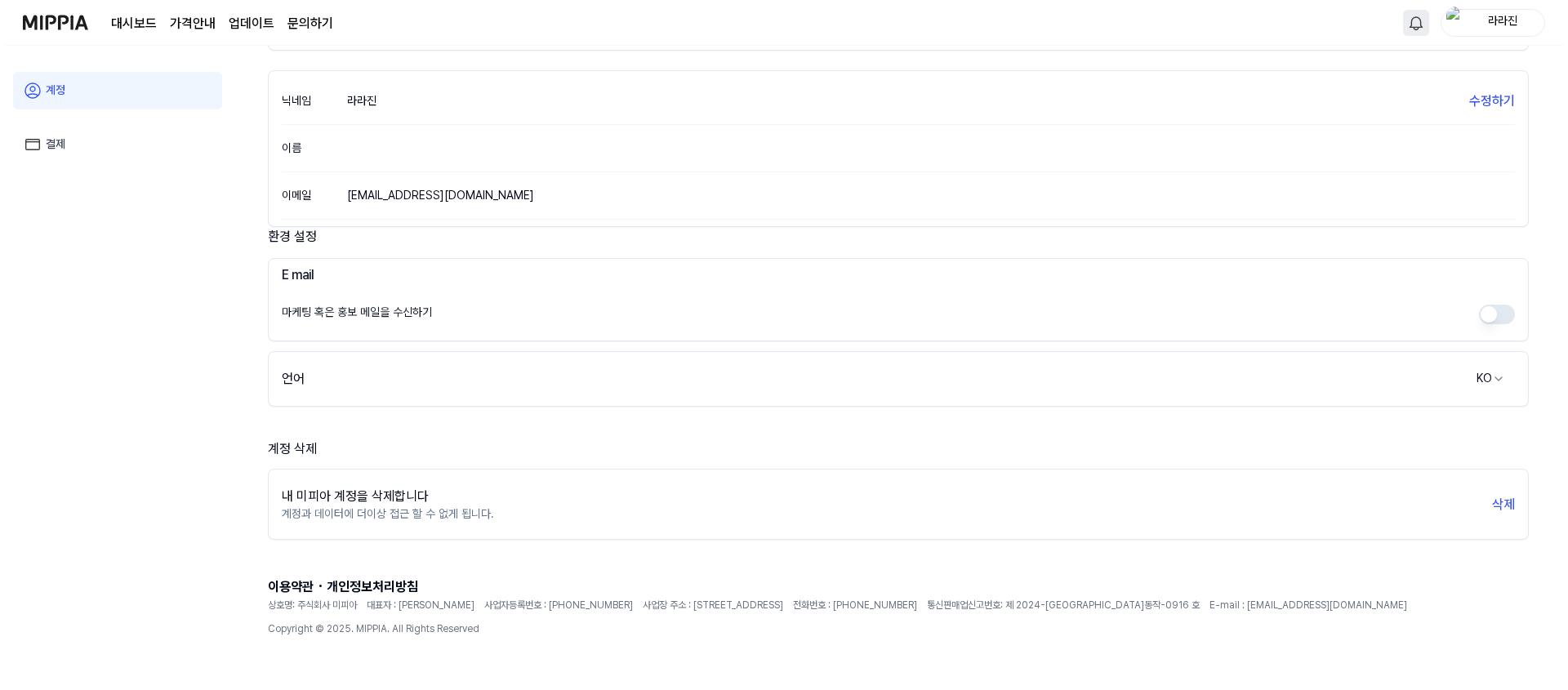
scroll to position [179, 0]
click at [1498, 498] on button "삭제" at bounding box center [1500, 504] width 23 height 20
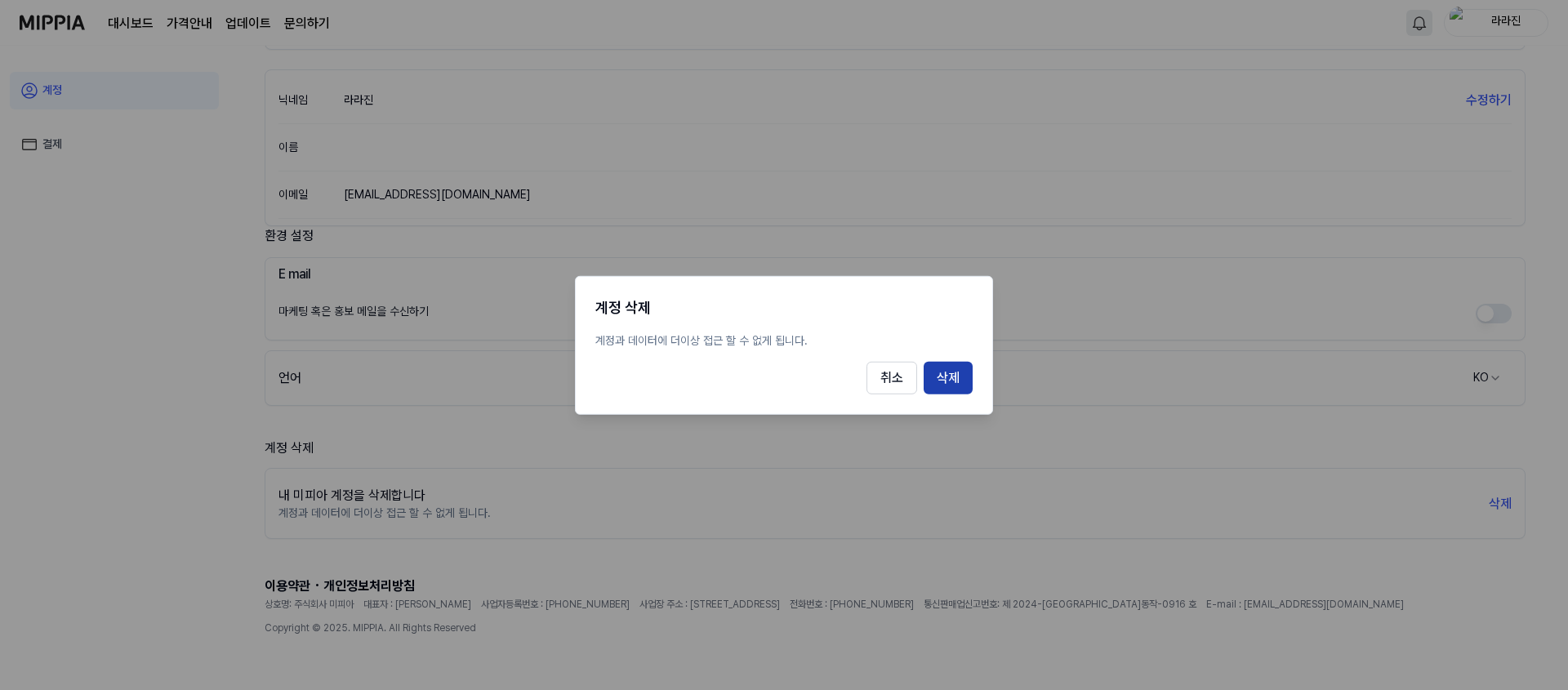
click at [958, 376] on button "삭제" at bounding box center [948, 378] width 49 height 33
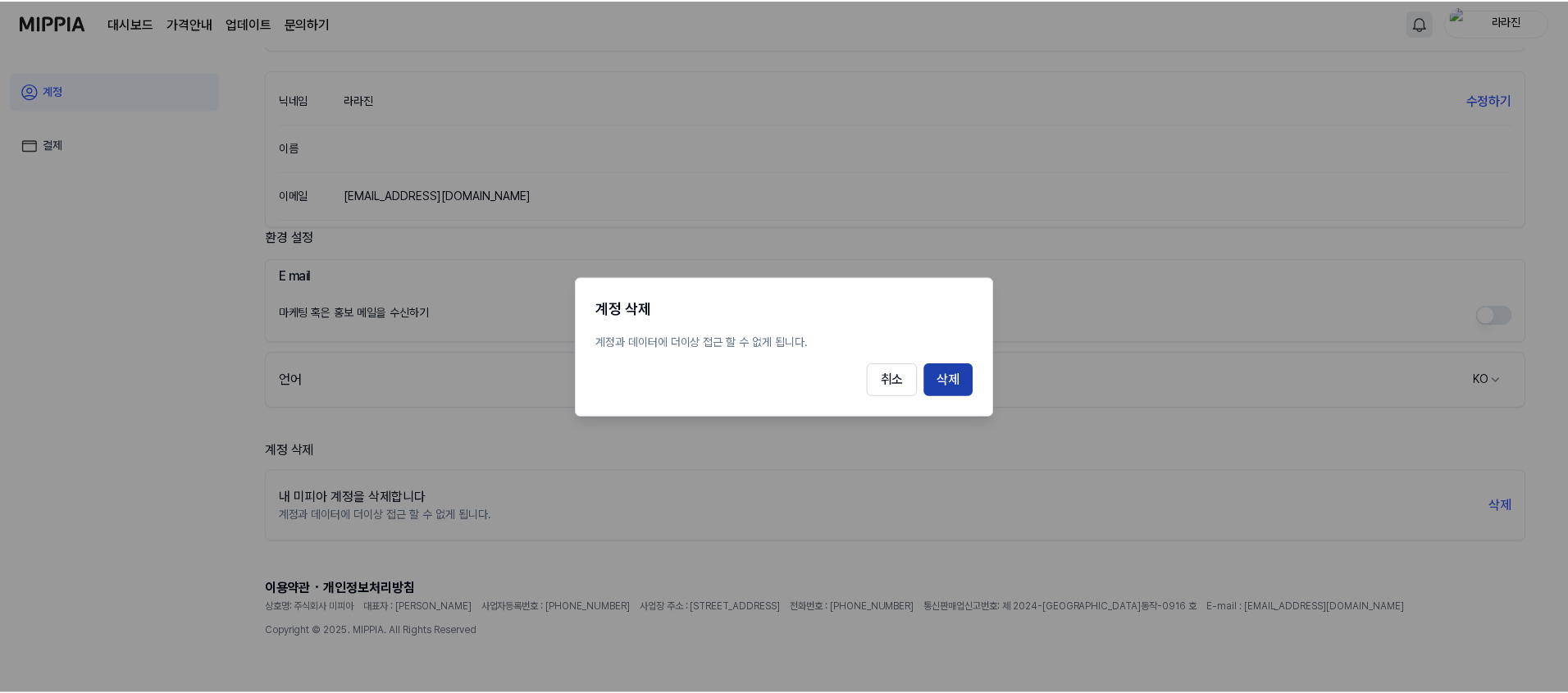
scroll to position [99, 0]
